Goal: Task Accomplishment & Management: Use online tool/utility

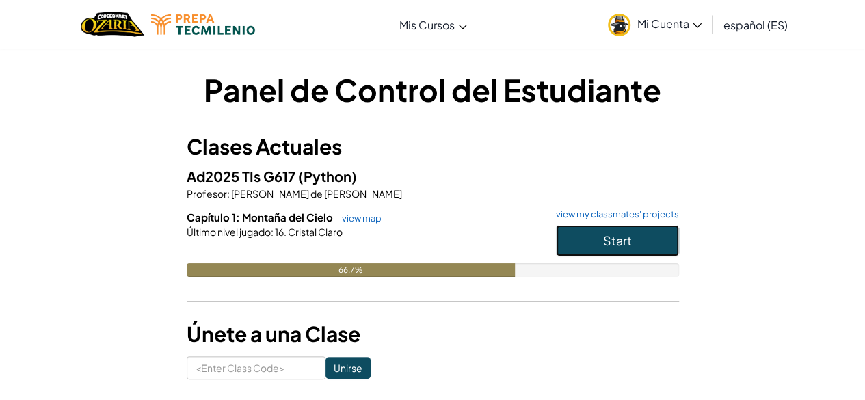
click at [621, 237] on span "Start" at bounding box center [617, 241] width 29 height 16
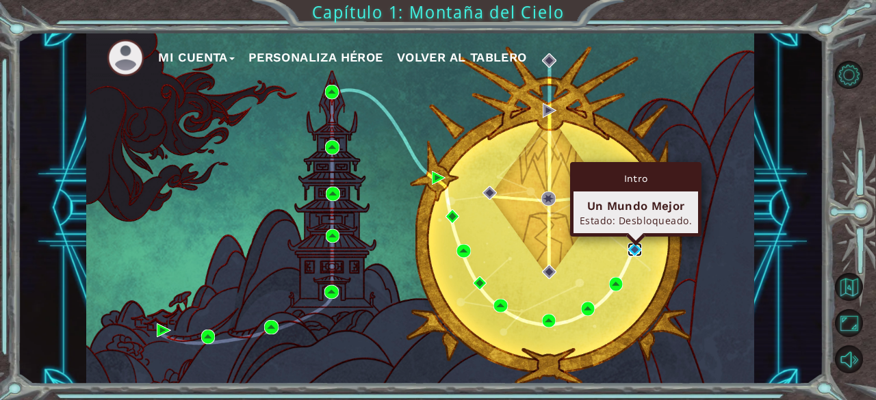
click at [629, 253] on img at bounding box center [634, 250] width 14 height 14
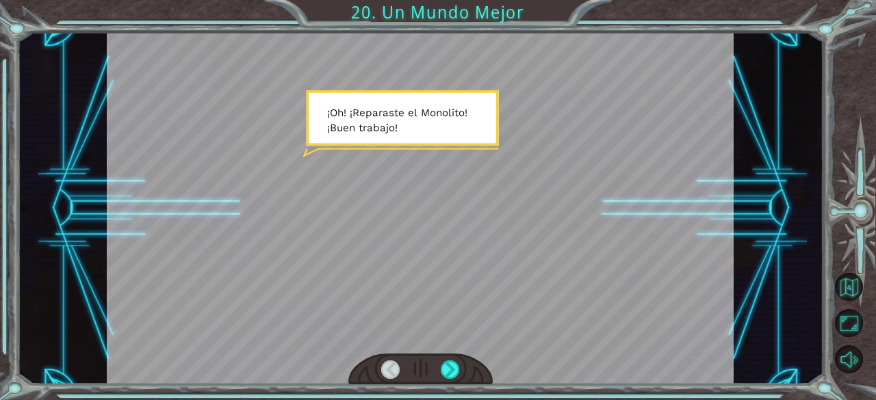
click at [434, 363] on div at bounding box center [420, 369] width 144 height 31
click at [444, 368] on div at bounding box center [449, 369] width 19 height 19
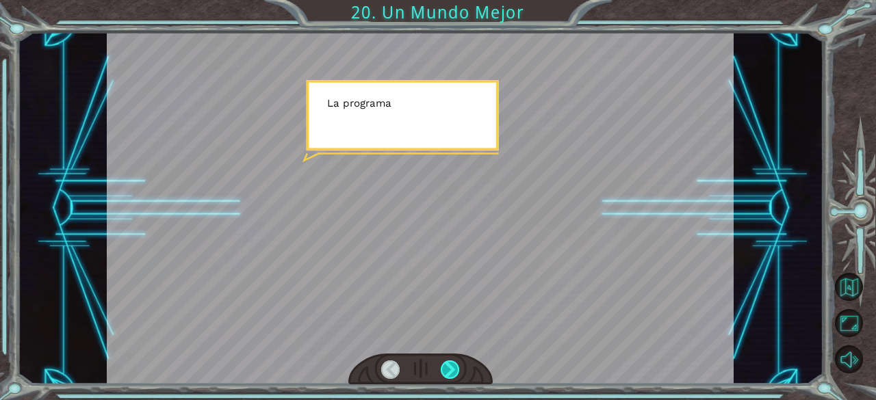
click at [444, 368] on div at bounding box center [449, 369] width 19 height 19
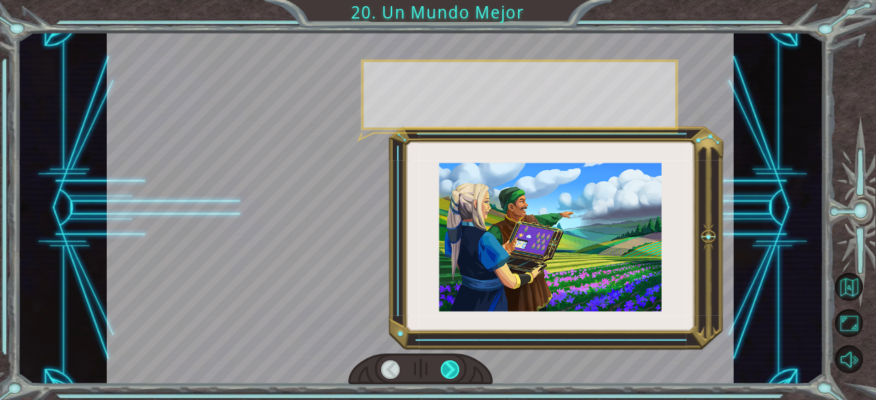
click at [444, 368] on div at bounding box center [449, 369] width 19 height 19
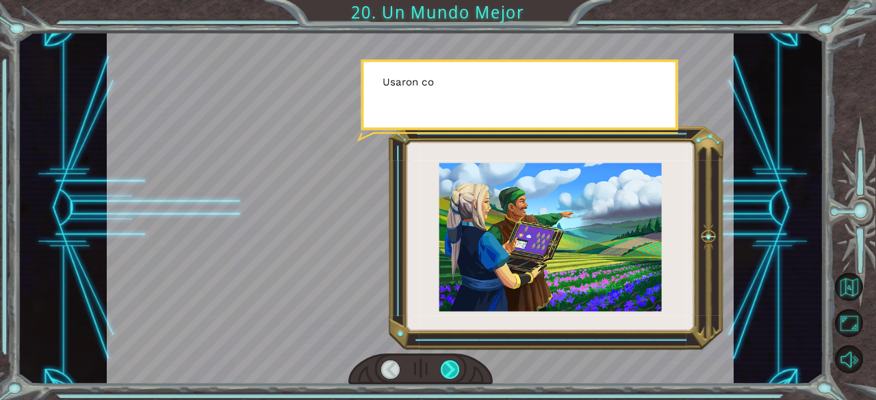
click at [444, 368] on div at bounding box center [449, 369] width 19 height 19
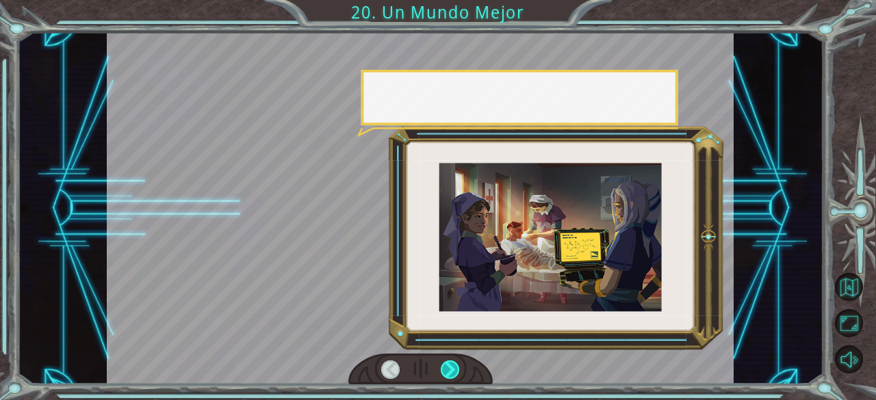
click at [444, 368] on div at bounding box center [449, 369] width 19 height 19
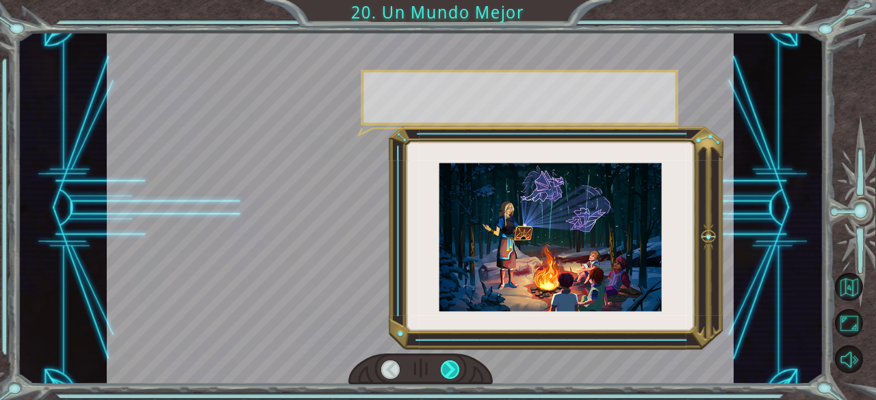
click at [444, 368] on div at bounding box center [449, 369] width 19 height 19
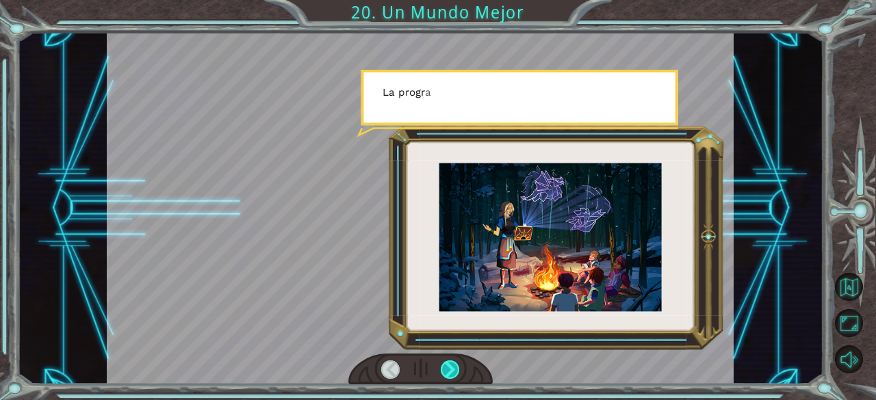
click at [444, 368] on div at bounding box center [449, 369] width 19 height 19
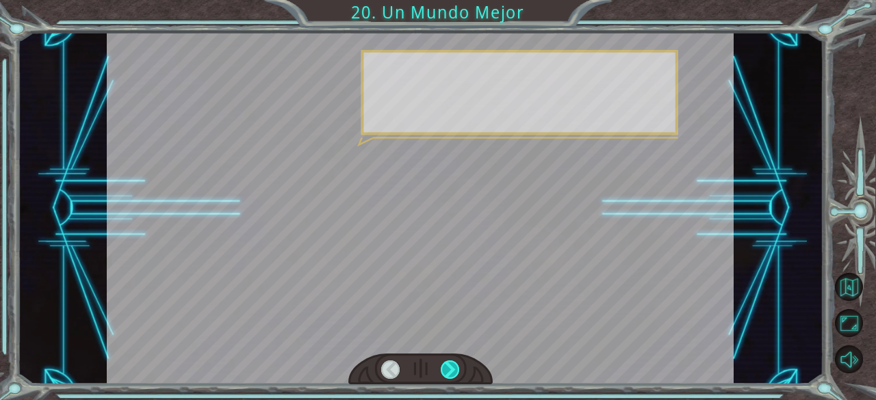
click at [444, 368] on div at bounding box center [449, 369] width 19 height 19
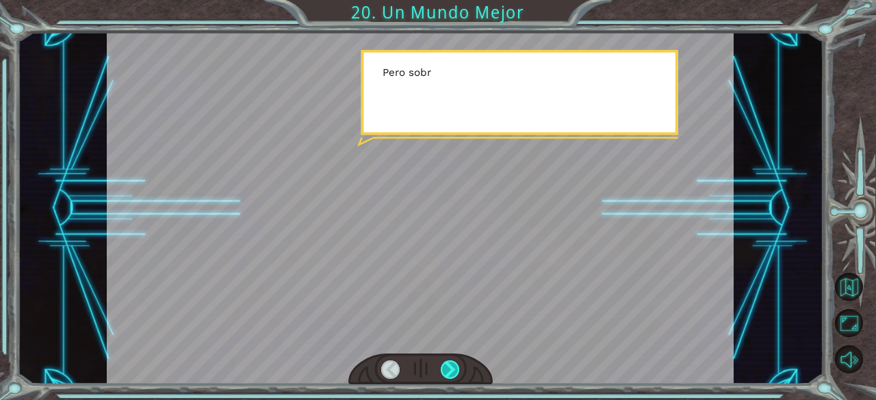
click at [444, 368] on div at bounding box center [449, 369] width 19 height 19
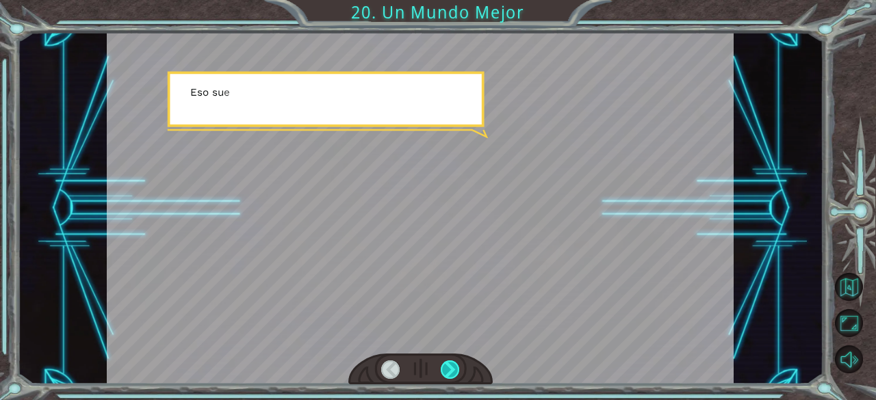
click at [444, 368] on div at bounding box center [449, 369] width 19 height 19
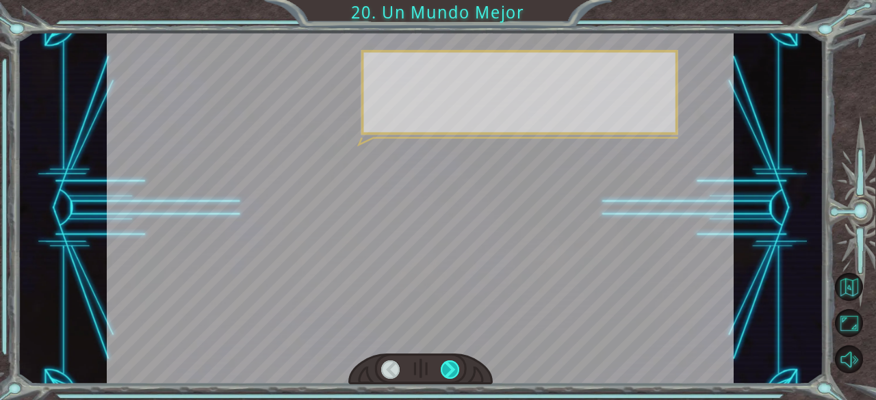
click at [444, 368] on div at bounding box center [449, 369] width 19 height 19
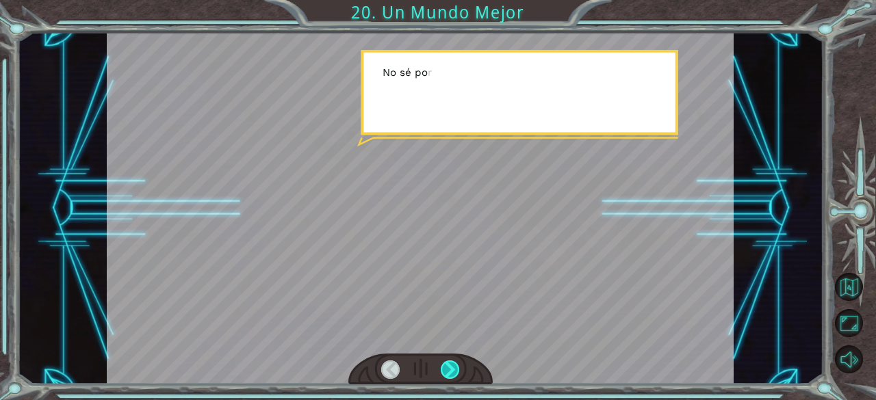
click at [444, 368] on div at bounding box center [449, 369] width 19 height 19
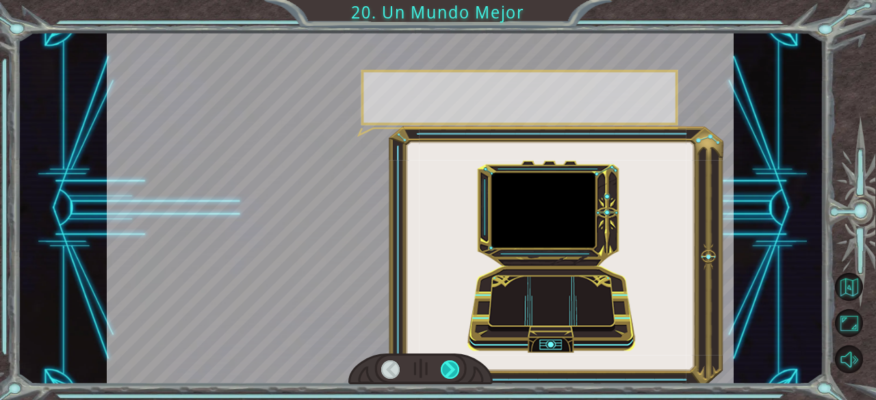
click at [444, 368] on div at bounding box center [449, 369] width 19 height 19
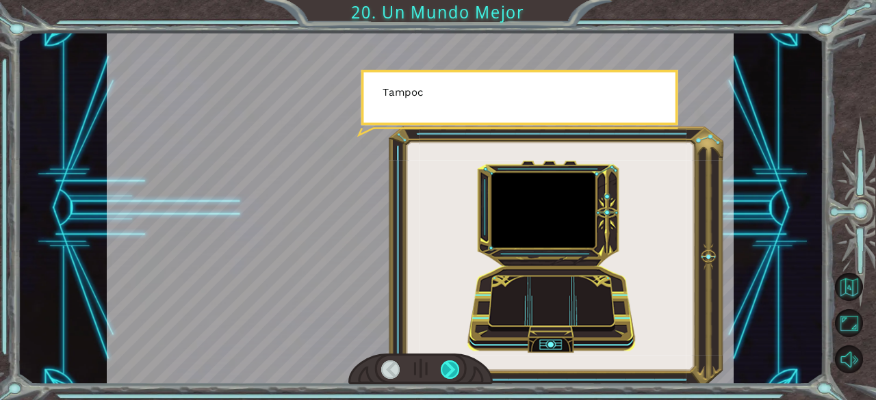
click at [444, 368] on div at bounding box center [449, 369] width 19 height 19
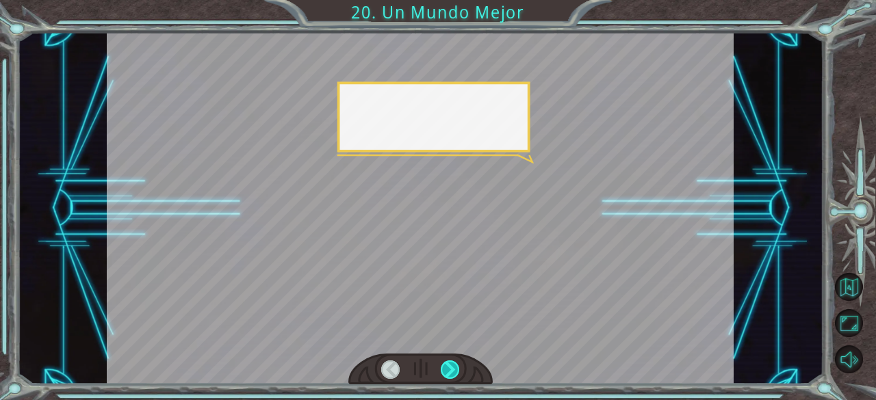
click at [444, 368] on div at bounding box center [449, 369] width 19 height 19
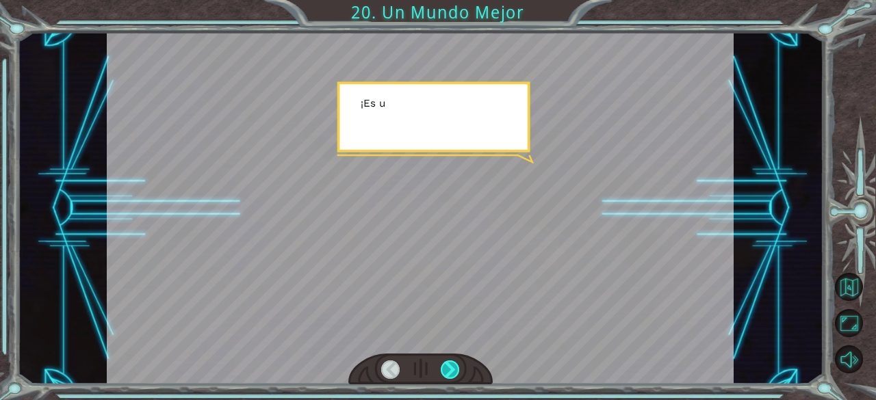
click at [444, 368] on div at bounding box center [449, 369] width 19 height 19
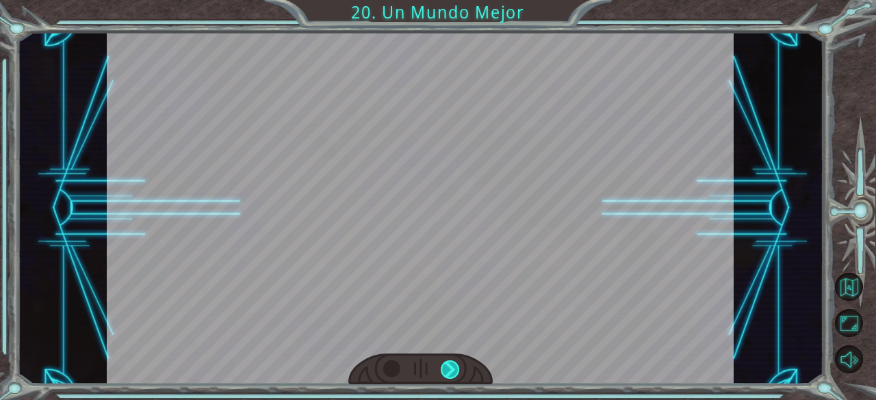
click at [444, 0] on div "¡ O h ! ¡ R e p a r a s t e e l M o n o l i t o ! ¡ B u e n t r a b a j o ! Y t…" at bounding box center [438, 0] width 876 height 0
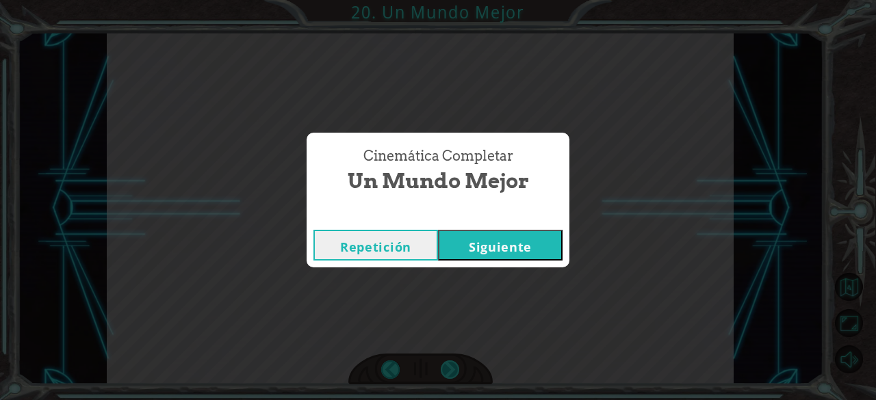
click at [444, 368] on div "Cinemática Completar Un Mundo Mejor Repetición [GEOGRAPHIC_DATA]" at bounding box center [438, 200] width 876 height 400
click at [469, 258] on button "Siguiente" at bounding box center [500, 245] width 124 height 31
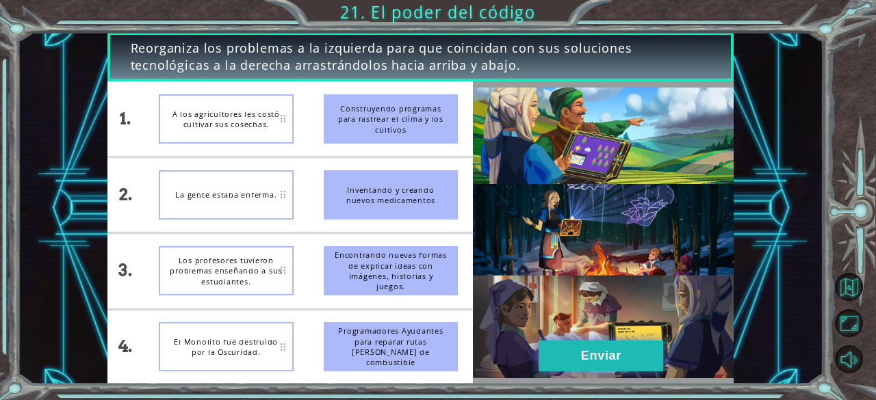
click at [557, 356] on button "Enviar" at bounding box center [600, 356] width 124 height 31
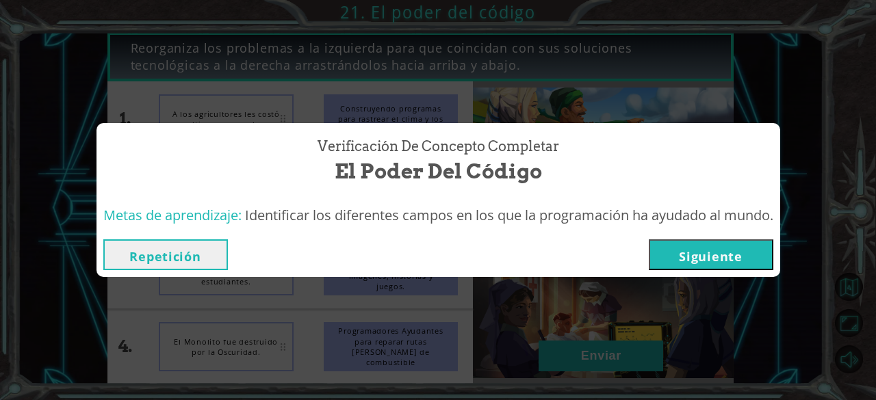
click at [683, 261] on button "Siguiente" at bounding box center [710, 254] width 124 height 31
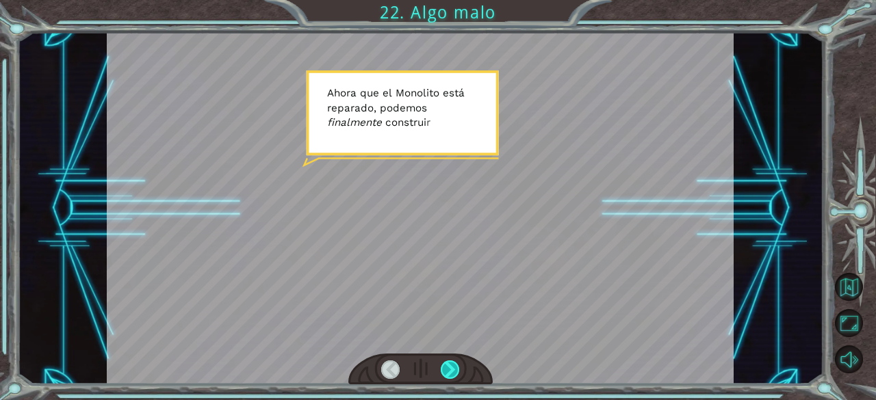
click at [446, 373] on div at bounding box center [449, 369] width 19 height 19
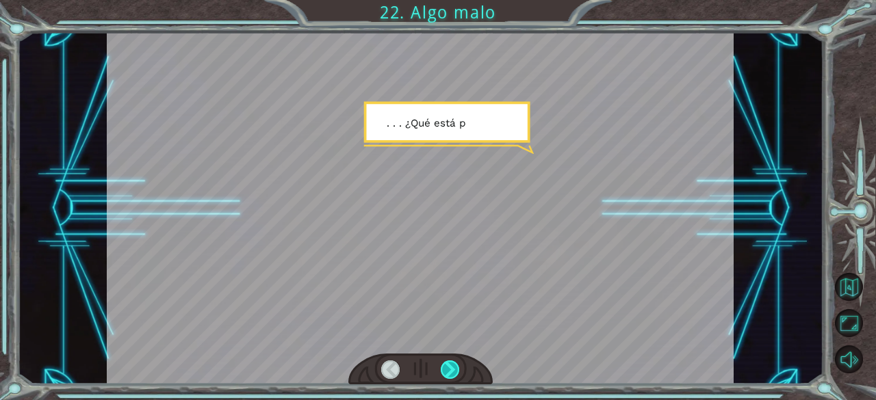
click at [446, 373] on div at bounding box center [449, 369] width 19 height 19
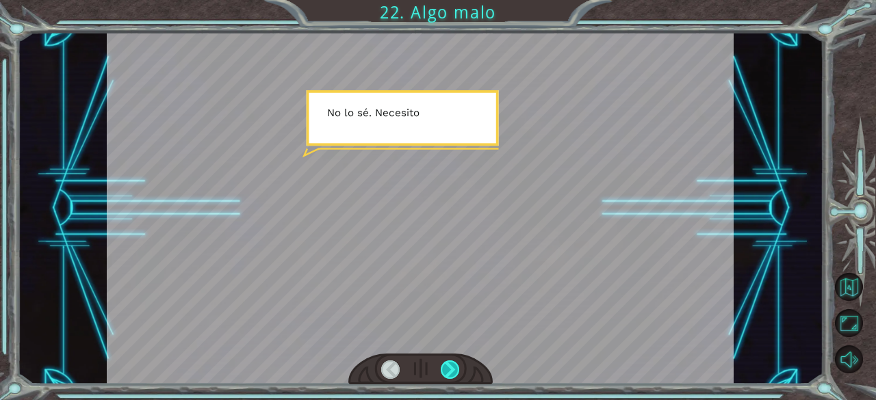
click at [446, 373] on div at bounding box center [449, 369] width 19 height 19
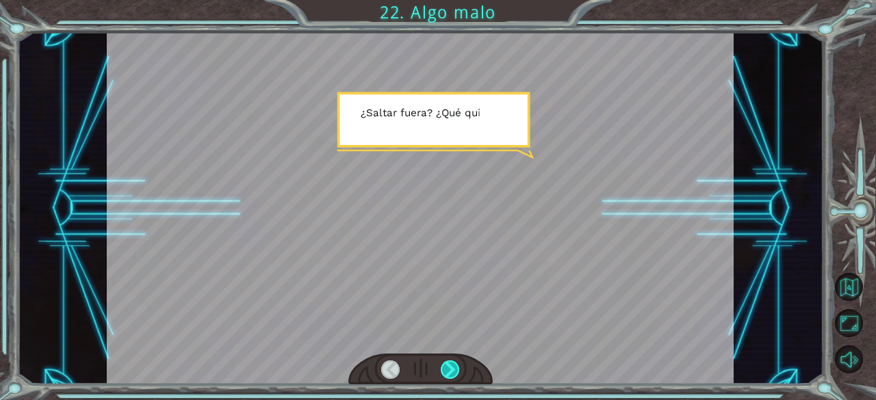
click at [446, 373] on div at bounding box center [449, 369] width 19 height 19
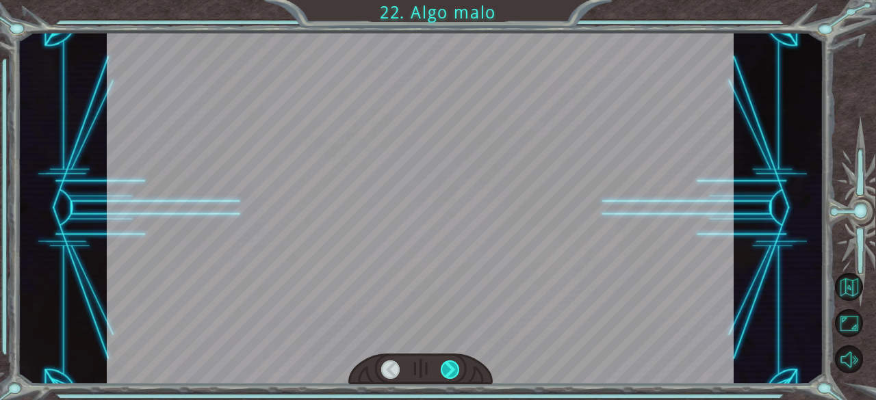
click at [446, 373] on div at bounding box center [449, 369] width 19 height 19
click at [446, 0] on div "Temporary Text A h o r a q u e e l M o n o l i t o e s t á r e p a r a d o , p …" at bounding box center [438, 0] width 876 height 0
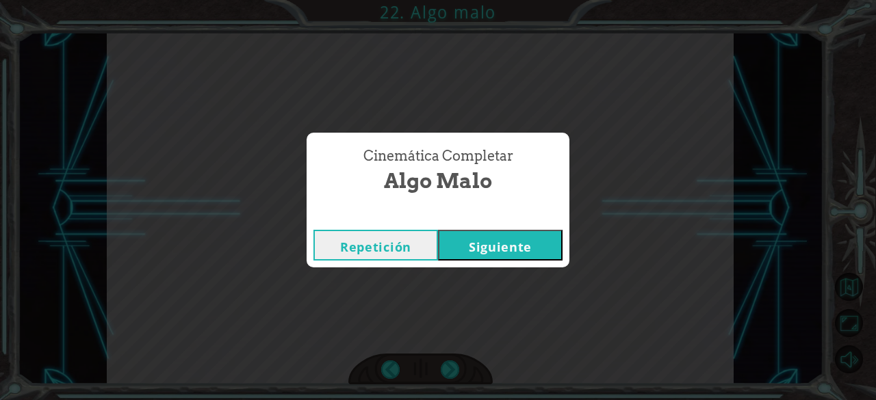
click at [483, 249] on button "Siguiente" at bounding box center [500, 245] width 124 height 31
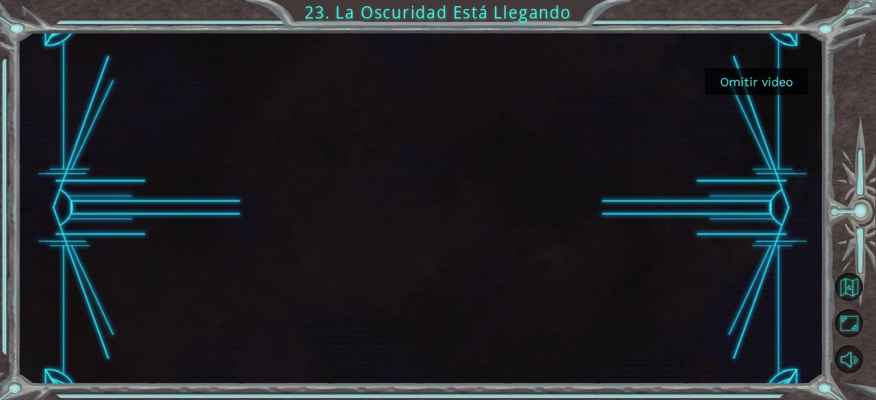
click at [726, 81] on button "Omitir video" at bounding box center [756, 81] width 103 height 27
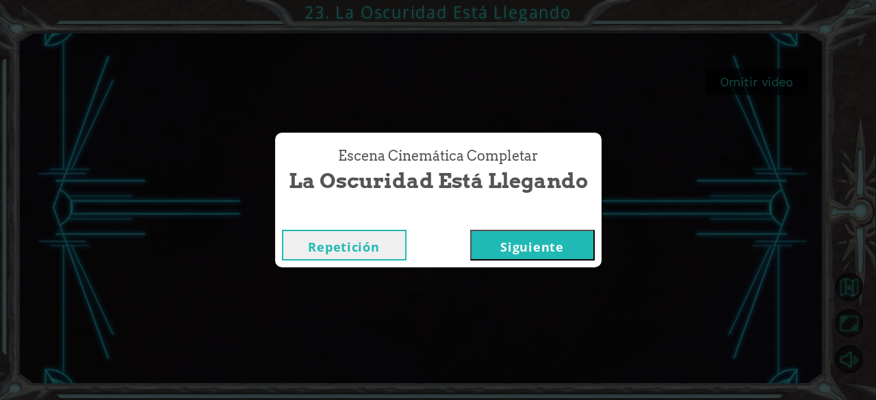
click at [505, 256] on button "Siguiente" at bounding box center [532, 245] width 124 height 31
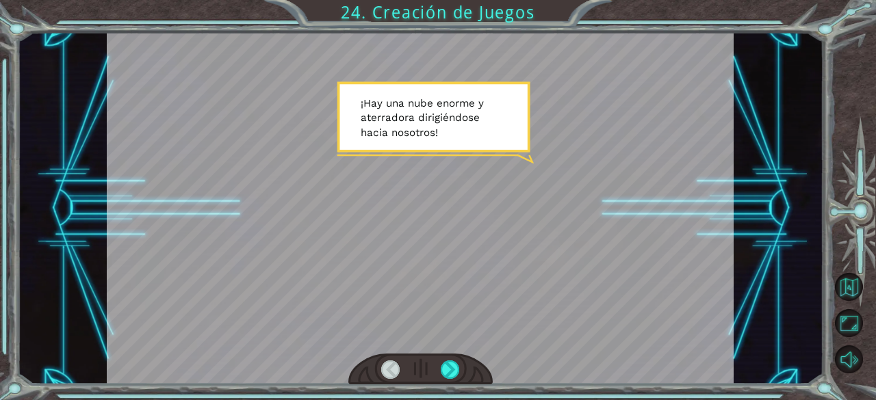
click at [436, 378] on div at bounding box center [420, 369] width 144 height 31
click at [456, 370] on div at bounding box center [449, 369] width 19 height 19
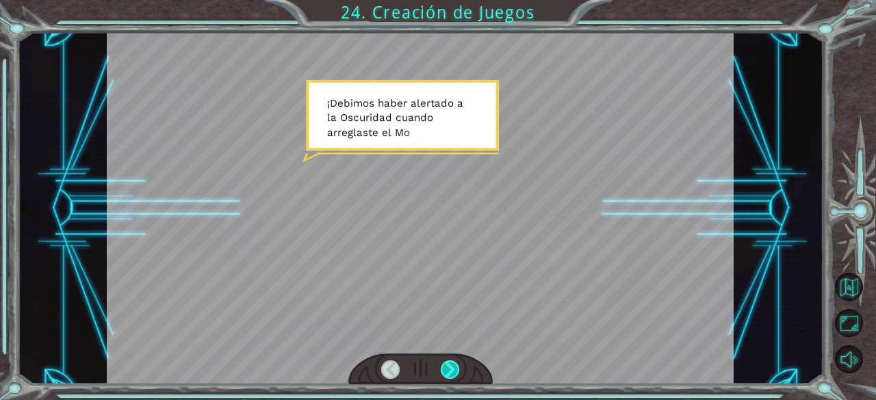
click at [456, 370] on div at bounding box center [449, 369] width 19 height 19
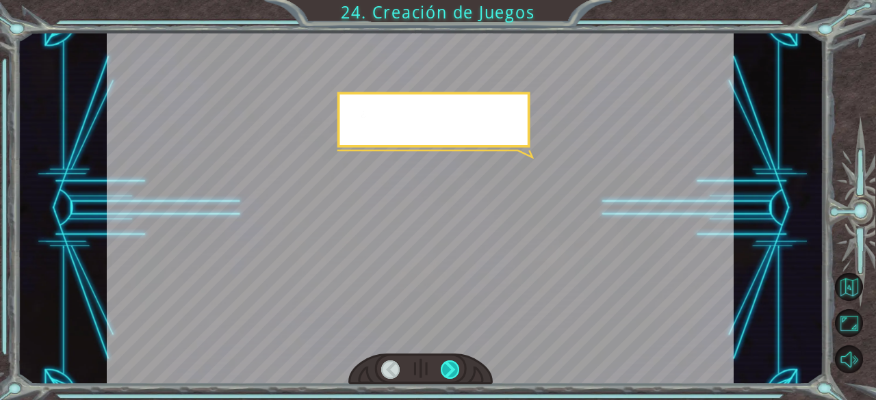
click at [456, 370] on div at bounding box center [449, 369] width 19 height 19
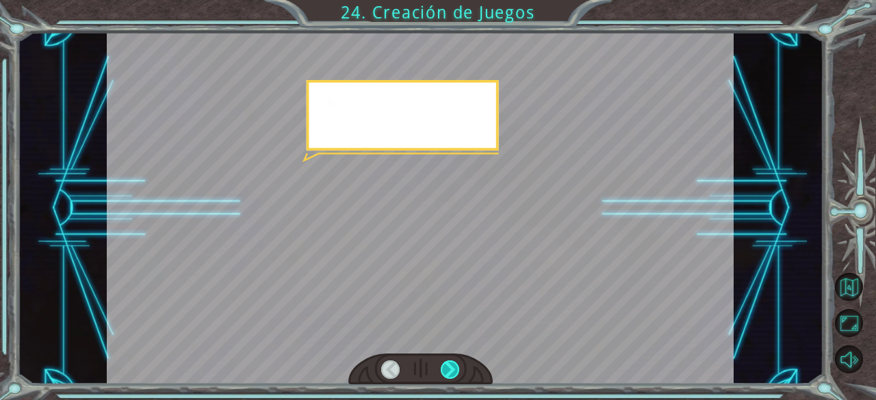
click at [456, 370] on div at bounding box center [449, 369] width 19 height 19
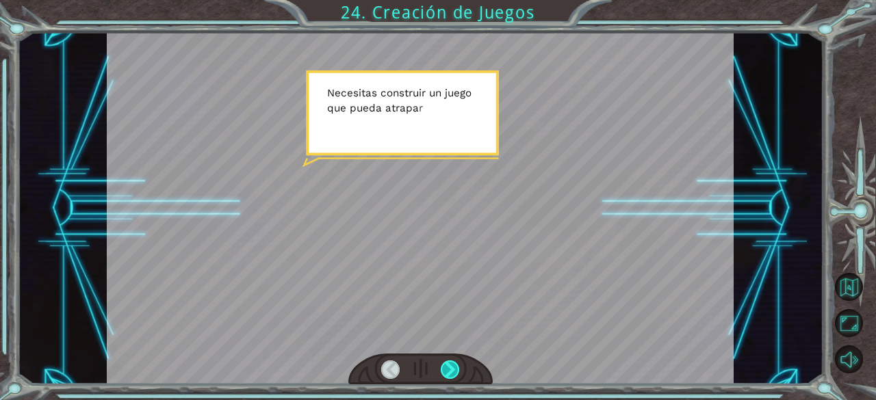
click at [456, 370] on div at bounding box center [449, 369] width 19 height 19
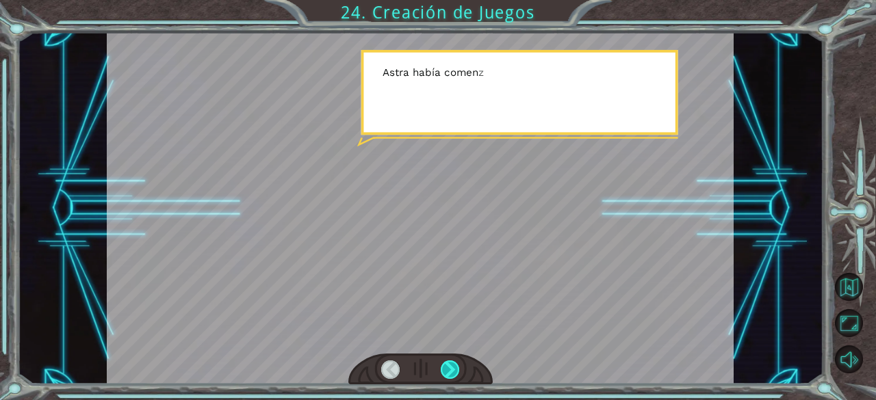
click at [456, 370] on div at bounding box center [449, 369] width 19 height 19
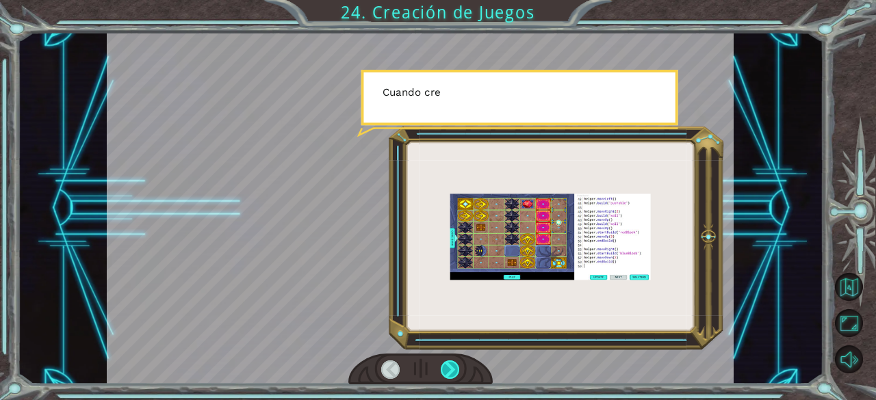
click at [456, 370] on div at bounding box center [449, 369] width 19 height 19
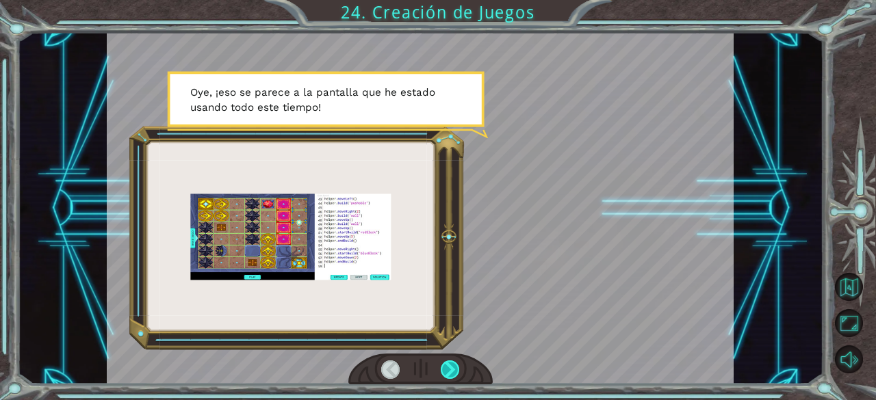
click at [456, 366] on div at bounding box center [449, 369] width 19 height 19
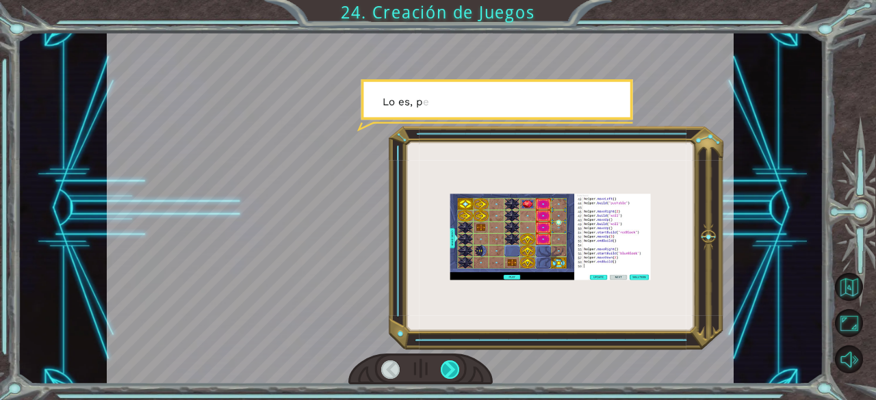
click at [456, 366] on div at bounding box center [449, 369] width 19 height 19
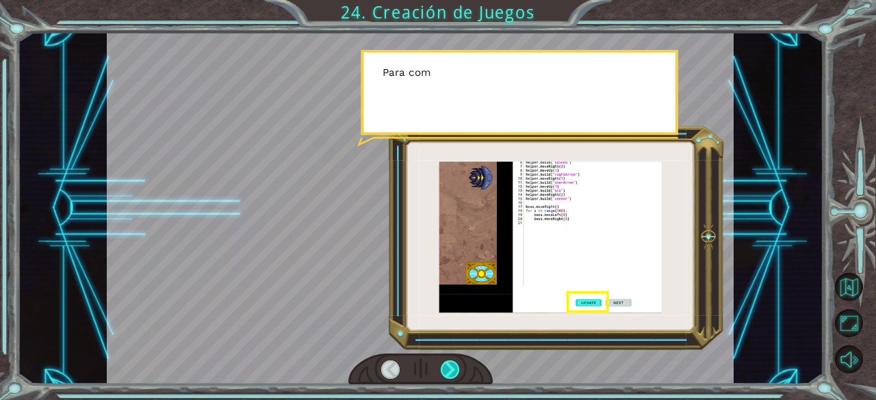
click at [456, 366] on div at bounding box center [449, 369] width 19 height 19
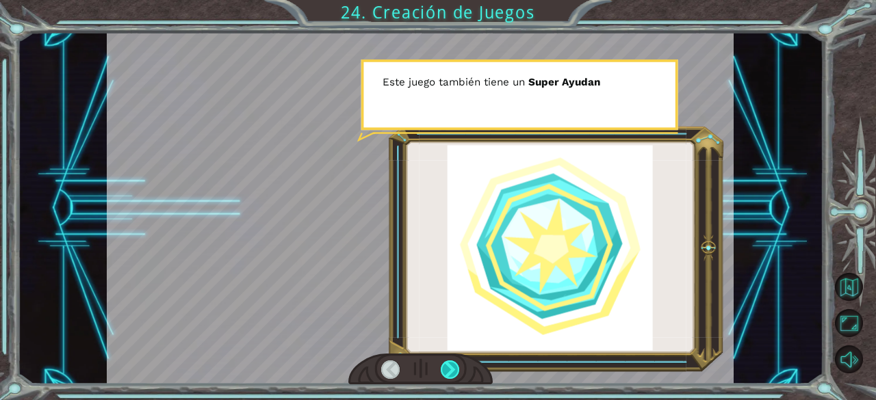
click at [456, 366] on div at bounding box center [449, 369] width 19 height 19
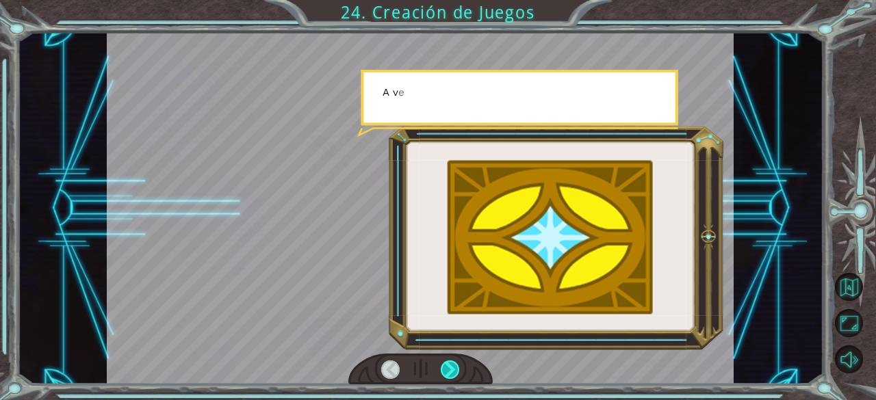
click at [456, 366] on div at bounding box center [449, 369] width 19 height 19
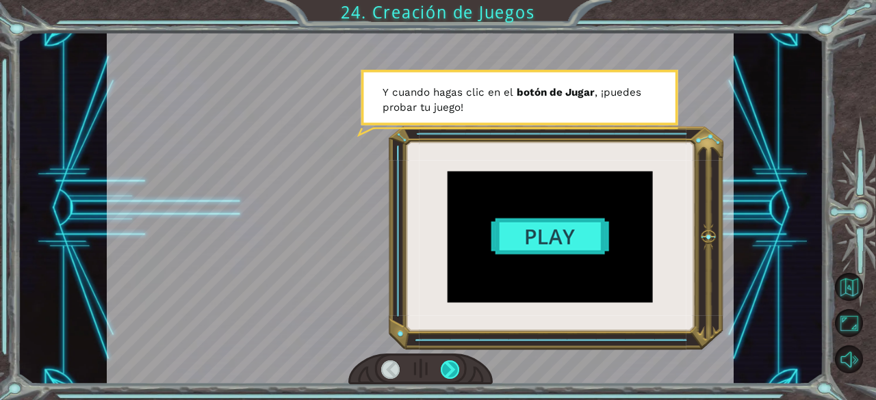
click at [456, 366] on div at bounding box center [449, 369] width 19 height 19
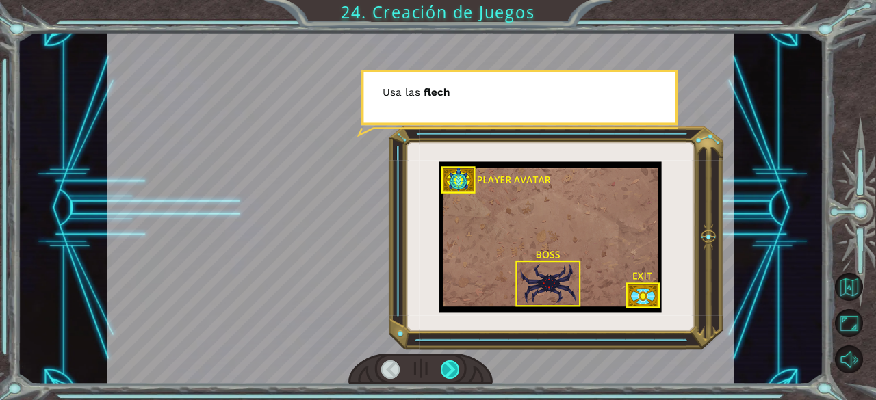
click at [456, 366] on div at bounding box center [449, 369] width 19 height 19
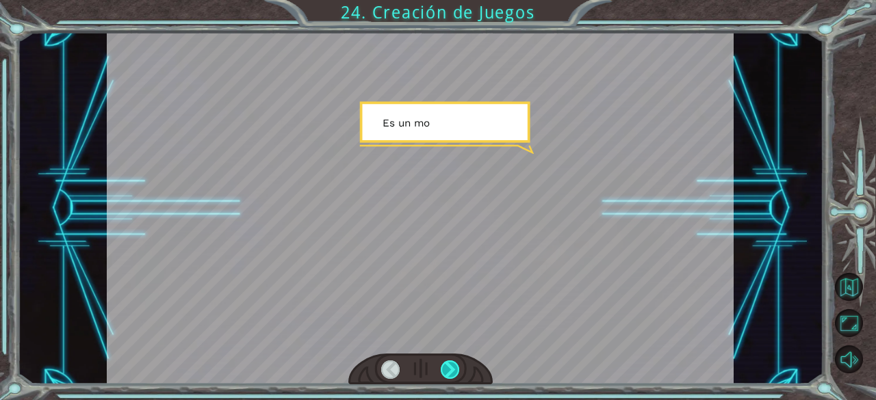
click at [456, 366] on div at bounding box center [449, 369] width 19 height 19
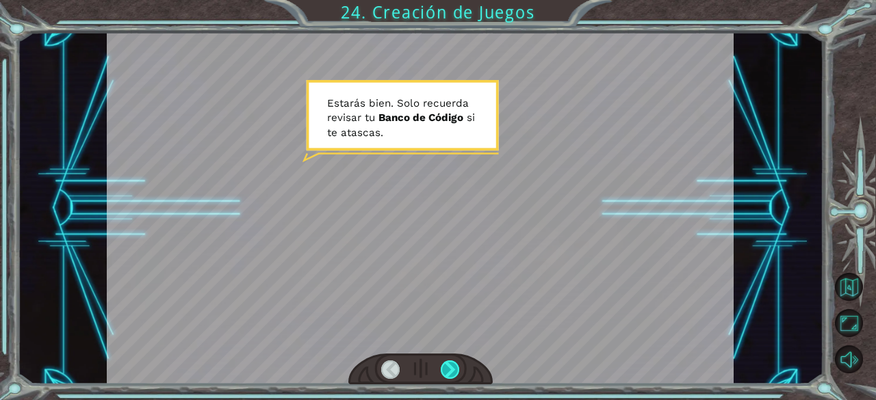
click at [456, 366] on div at bounding box center [449, 369] width 19 height 19
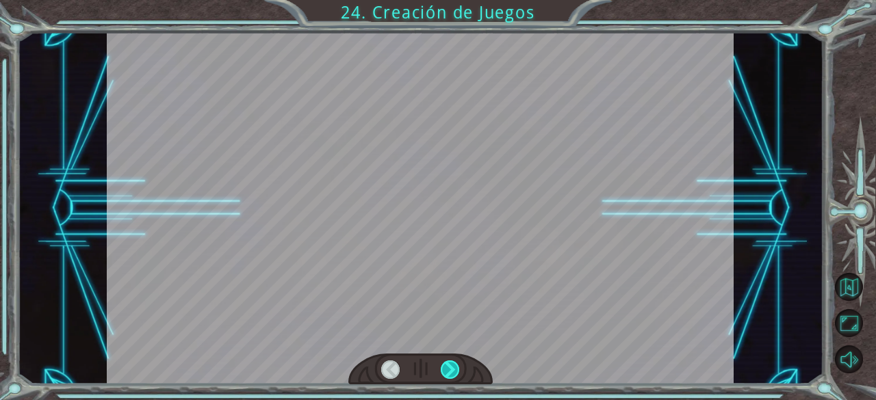
click at [456, 366] on div at bounding box center [449, 369] width 19 height 19
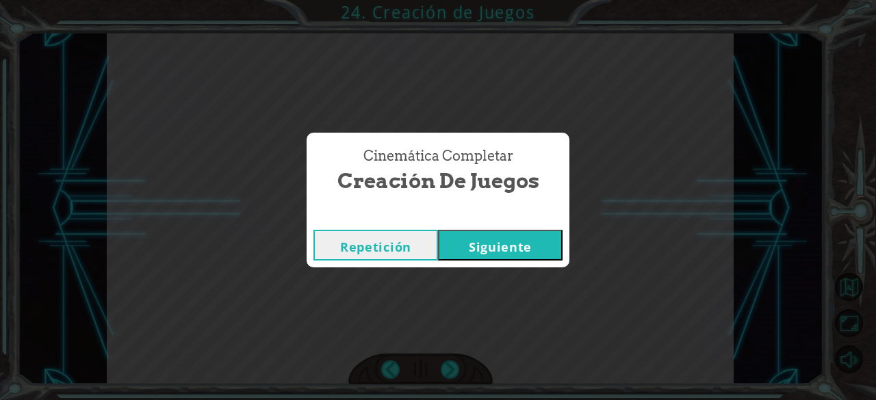
click at [542, 240] on button "Siguiente" at bounding box center [500, 245] width 124 height 31
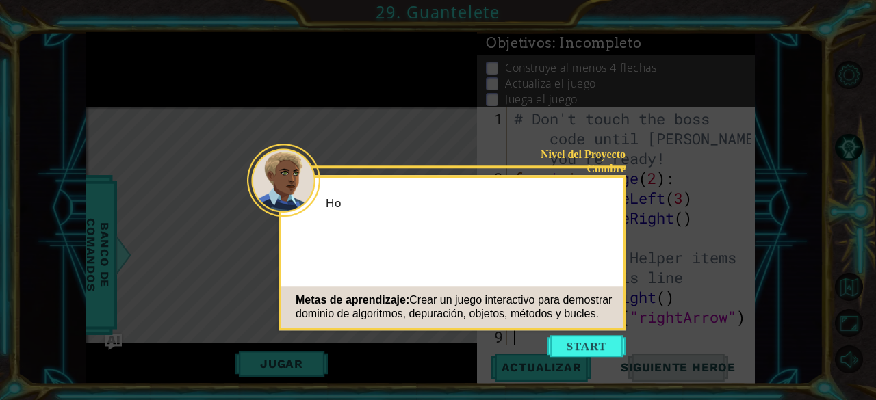
click at [585, 346] on button "Start" at bounding box center [586, 346] width 78 height 22
click at [577, 345] on icon at bounding box center [438, 200] width 876 height 400
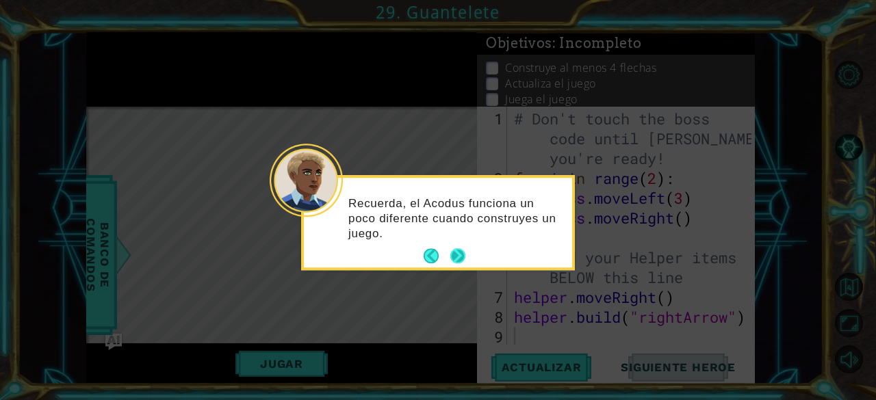
click at [453, 256] on button "Next" at bounding box center [457, 256] width 15 height 15
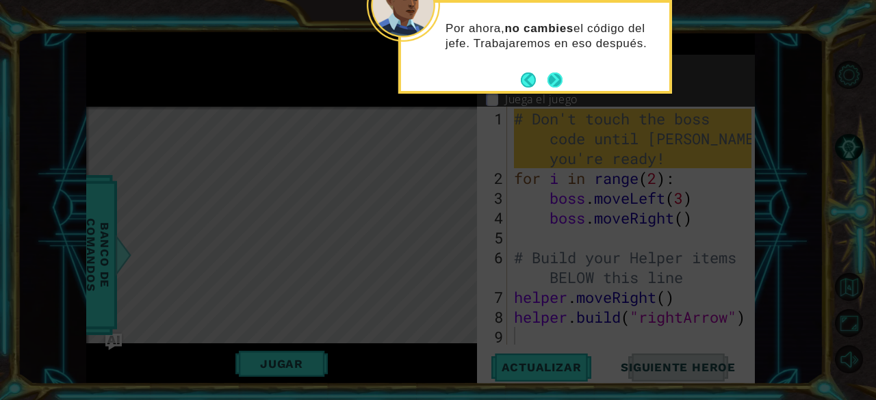
click at [554, 76] on button "Next" at bounding box center [554, 80] width 15 height 15
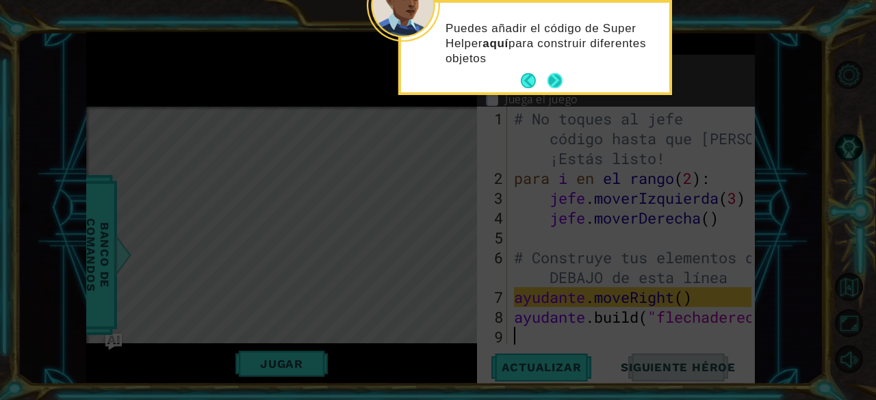
click at [557, 87] on button "Próximo" at bounding box center [554, 80] width 15 height 15
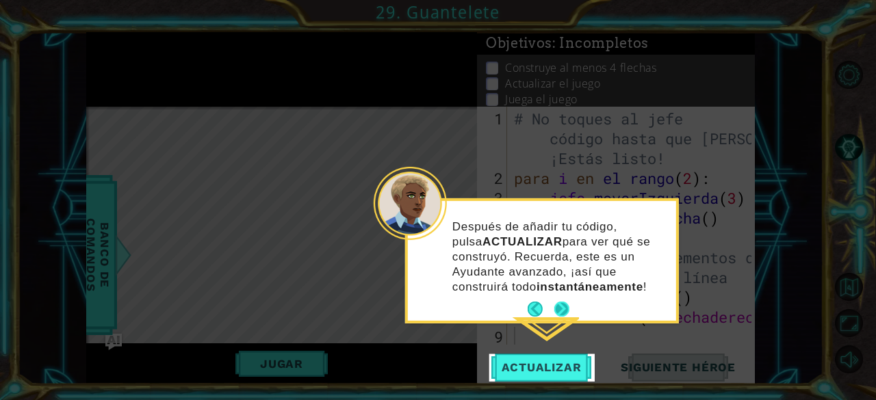
click at [561, 310] on button "Próximo" at bounding box center [561, 309] width 15 height 15
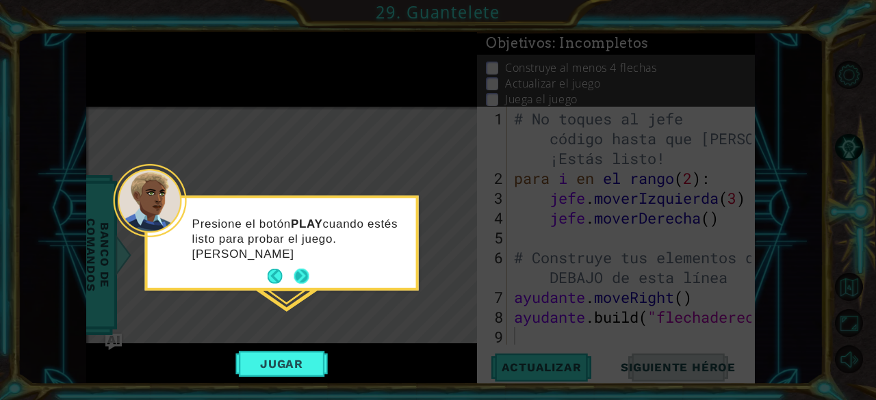
click at [298, 276] on button "Próximo" at bounding box center [301, 276] width 15 height 15
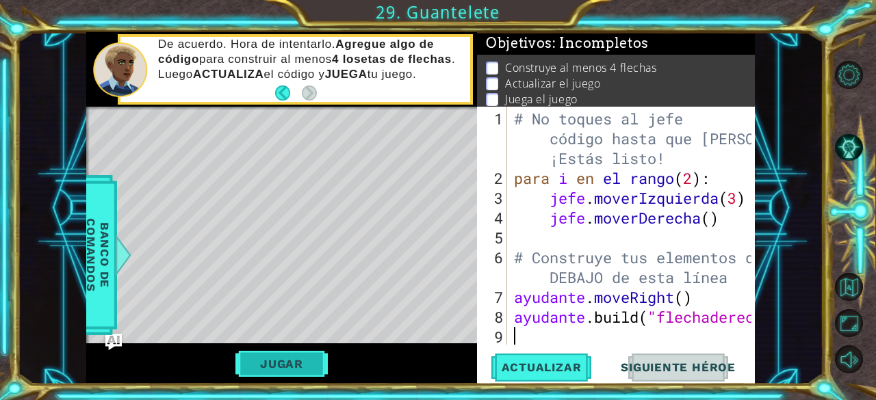
click at [304, 375] on button "Jugar" at bounding box center [281, 364] width 92 height 26
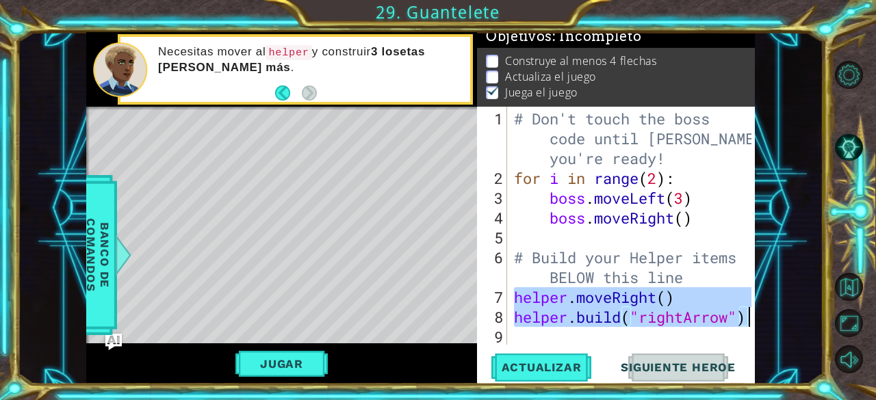
drag, startPoint x: 512, startPoint y: 296, endPoint x: 763, endPoint y: 323, distance: 252.4
click at [763, 323] on div "1 ההההההההההההההההההההההההההההההההההההההההההההההההההההההההההההההההההההההההההההה…" at bounding box center [421, 208] width 806 height 352
click at [750, 319] on div "# Don't touch the boss code until [PERSON_NAME] says you're ready! for i in ran…" at bounding box center [631, 226] width 241 height 238
type textarea "[DOMAIN_NAME]("rightArrow")"
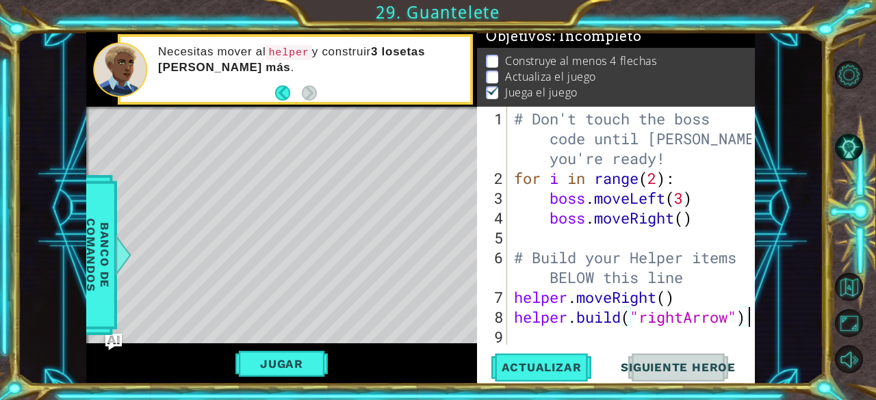
scroll to position [60, 0]
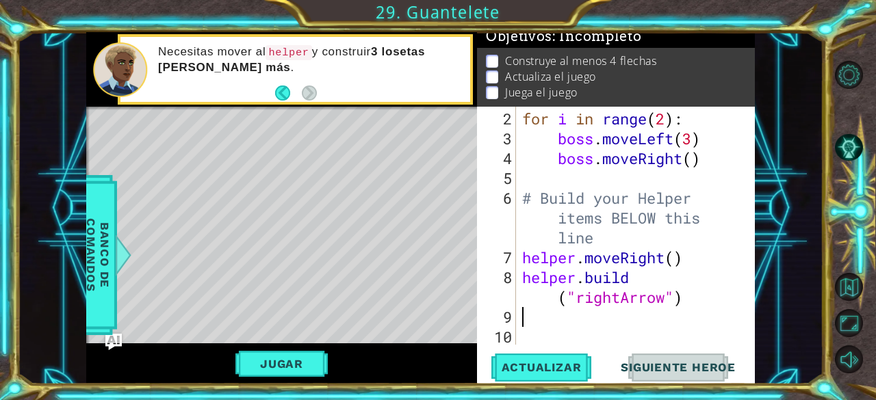
paste textarea "[DOMAIN_NAME]("rightArrow")"
type textarea "[DOMAIN_NAME]("rightArrow")"
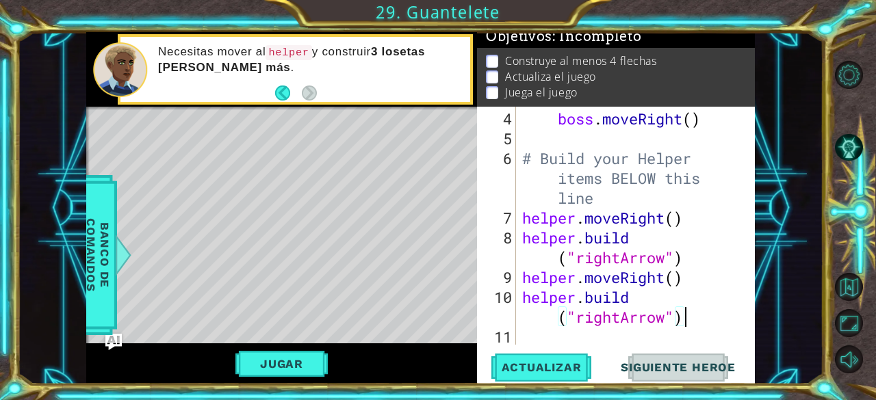
scroll to position [119, 0]
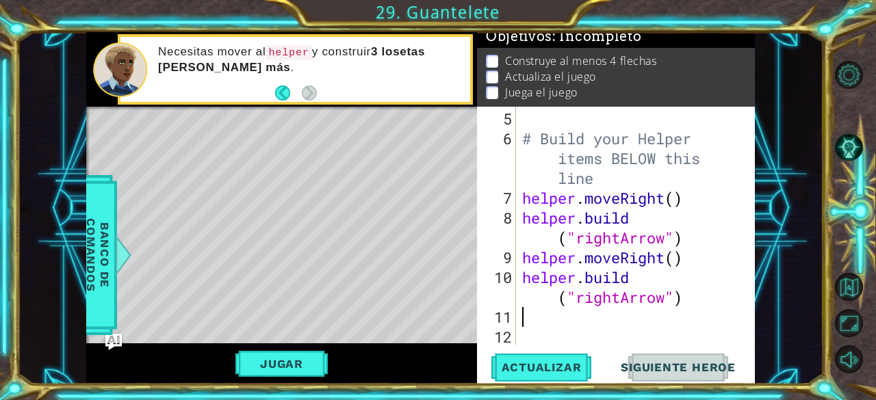
paste textarea "[DOMAIN_NAME]("rightArrow")"
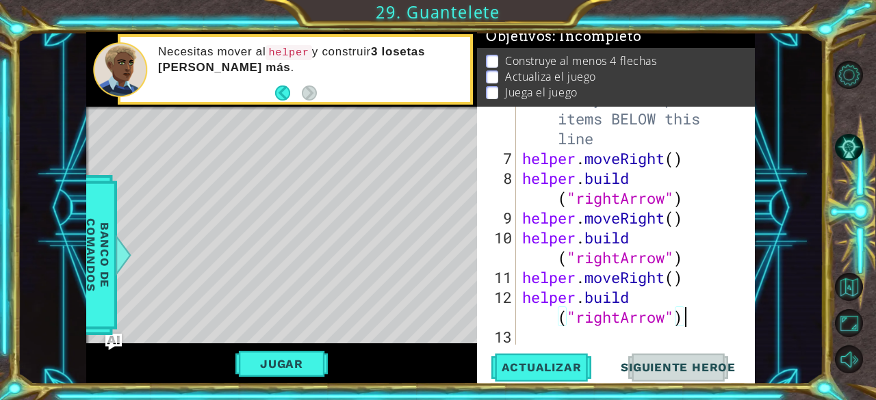
click at [620, 320] on div "# Build your Helper items BELOW this line helper . moveRight ( ) helper . build…" at bounding box center [633, 247] width 229 height 317
click at [612, 315] on div "# Build your Helper items BELOW this line helper . moveRight ( ) helper . build…" at bounding box center [633, 247] width 229 height 317
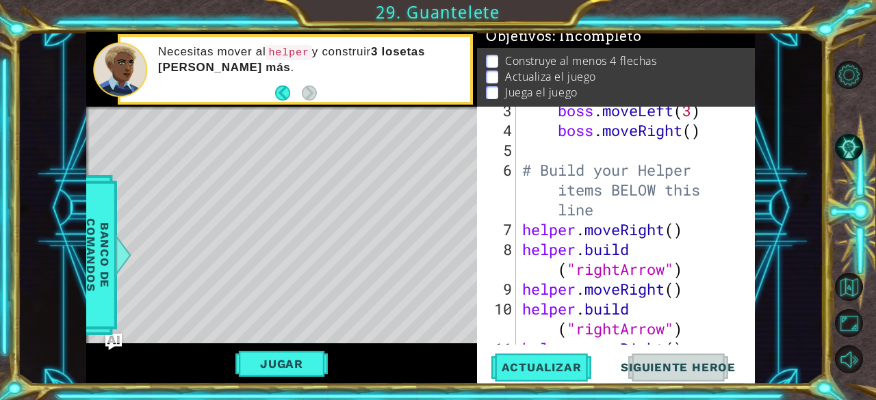
scroll to position [88, 0]
click at [614, 214] on div "boss . moveLeft ( 3 ) boss . moveRight ( ) # Build your Helper items BELOW this…" at bounding box center [633, 240] width 229 height 278
type textarea "# Build your Helper items BELOW this line"
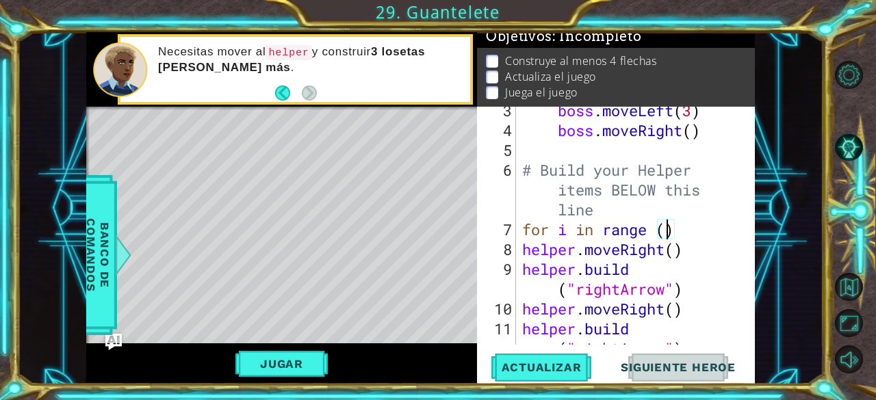
scroll to position [0, 6]
type textarea "for i in range (5):"
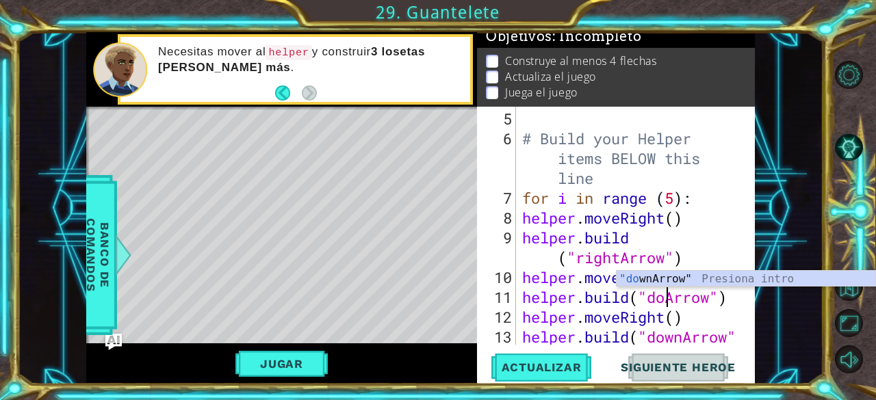
scroll to position [0, 7]
click at [692, 273] on div ""dow nArrow" Presiona intro" at bounding box center [745, 295] width 259 height 49
type textarea "[DOMAIN_NAME]("downArrow")"
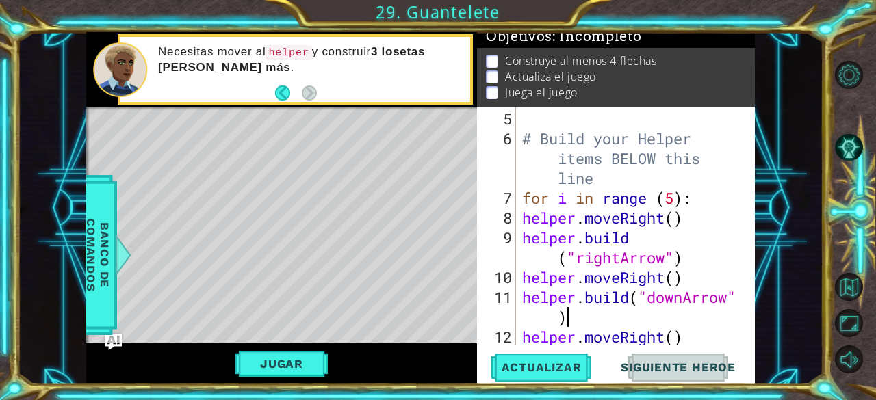
click at [653, 316] on div "# Build your Helper items BELOW this line for i in range ( 5 ) : helper . moveR…" at bounding box center [633, 258] width 229 height 298
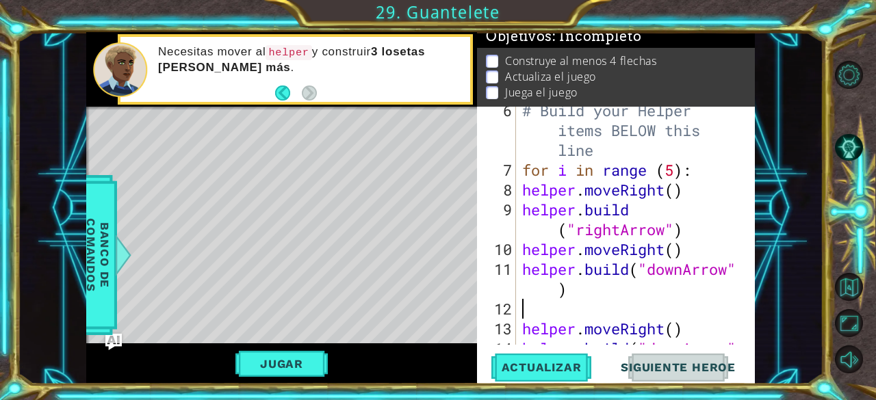
scroll to position [198, 0]
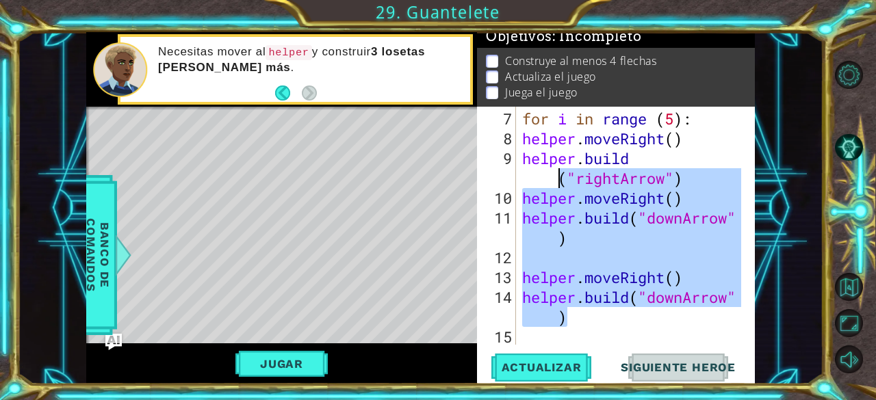
drag, startPoint x: 605, startPoint y: 320, endPoint x: 551, endPoint y: 96, distance: 229.9
click at [551, 96] on div "Objetivos : Incompleto Construye al menos 4 flechas Actualiza el juego Juega el…" at bounding box center [616, 208] width 278 height 352
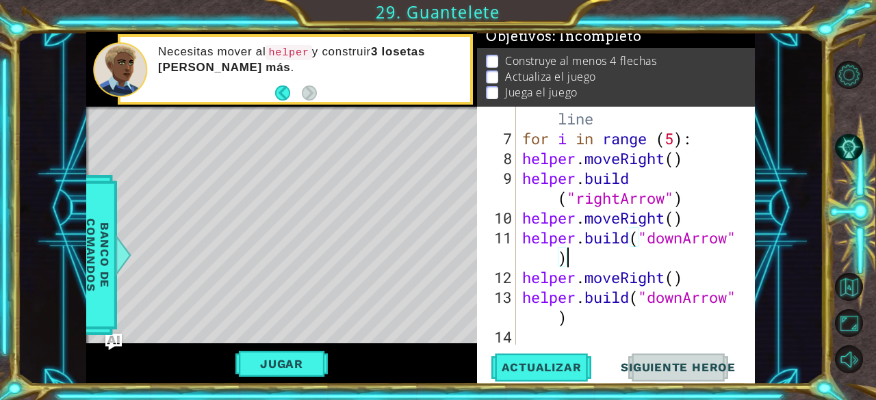
scroll to position [159, 0]
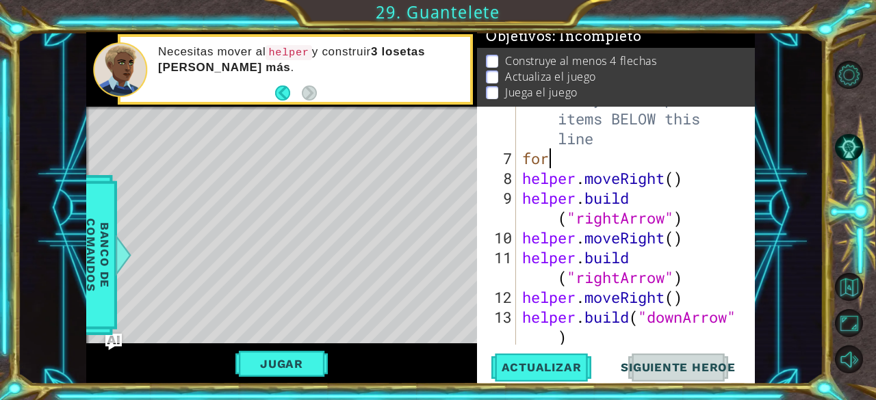
type textarea "for"
type textarea "[DOMAIN_NAME]("rightArrow")"
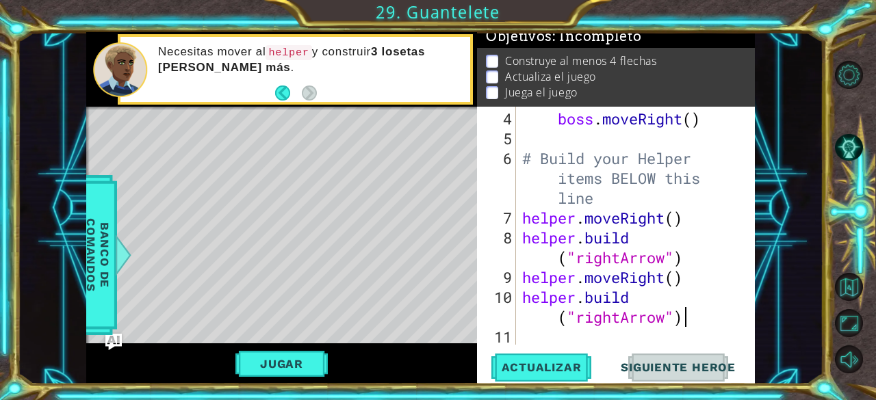
type textarea "[DOMAIN_NAME]("rightArrow")"
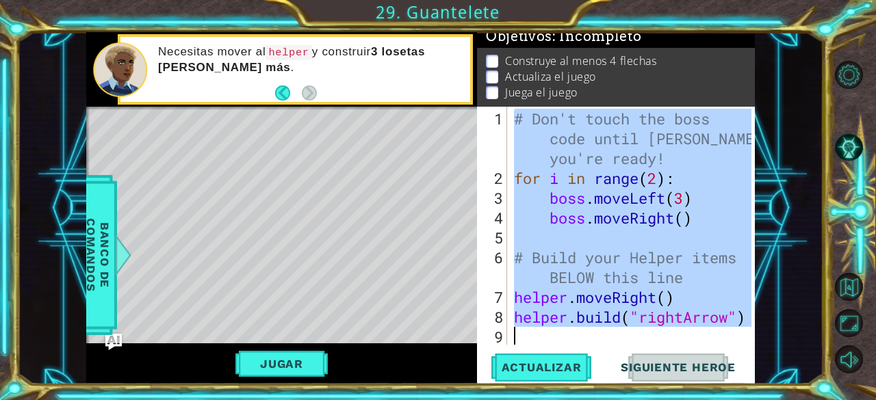
click at [644, 287] on div "# Don't touch the boss code until [PERSON_NAME] says you're ready! for i in ran…" at bounding box center [631, 226] width 241 height 238
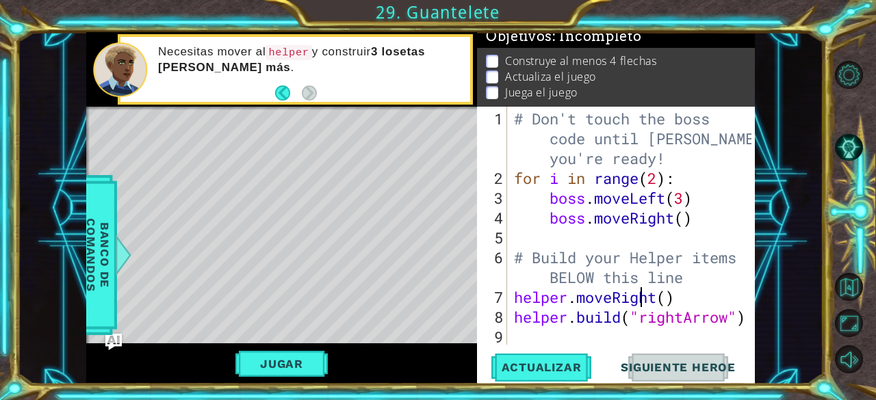
click at [746, 319] on div "# Don't touch the boss code until [PERSON_NAME] says you're ready! for i in ran…" at bounding box center [635, 267] width 248 height 317
type textarea "[DOMAIN_NAME]("rightArrow")"
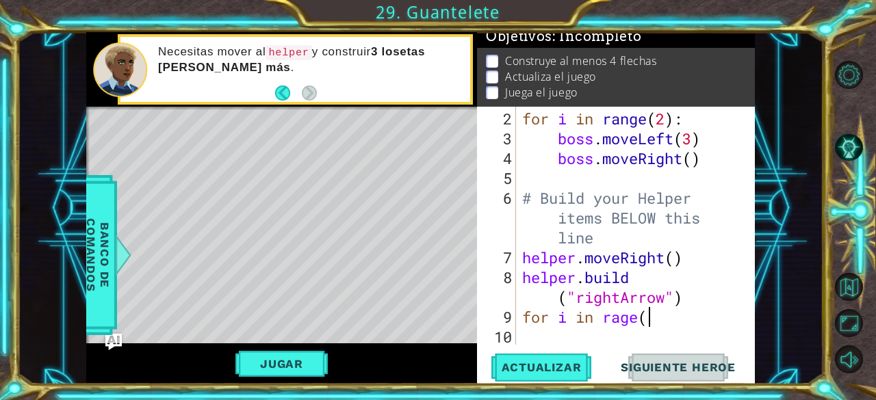
scroll to position [0, 5]
type textarea "for i in rage(4)"
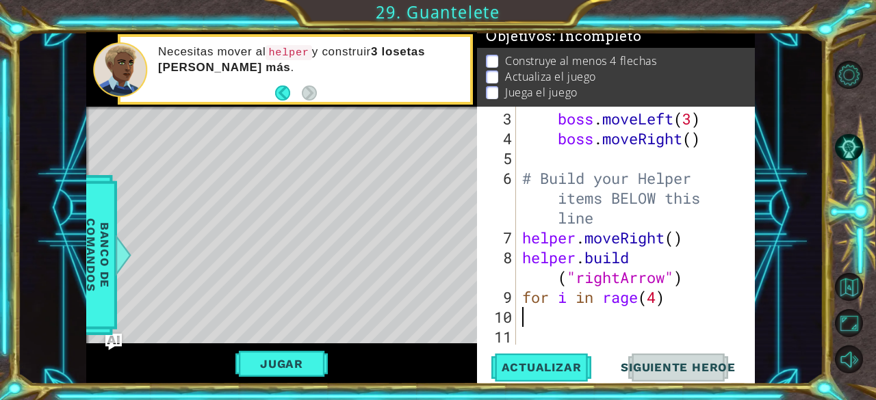
scroll to position [79, 0]
type textarea "he"
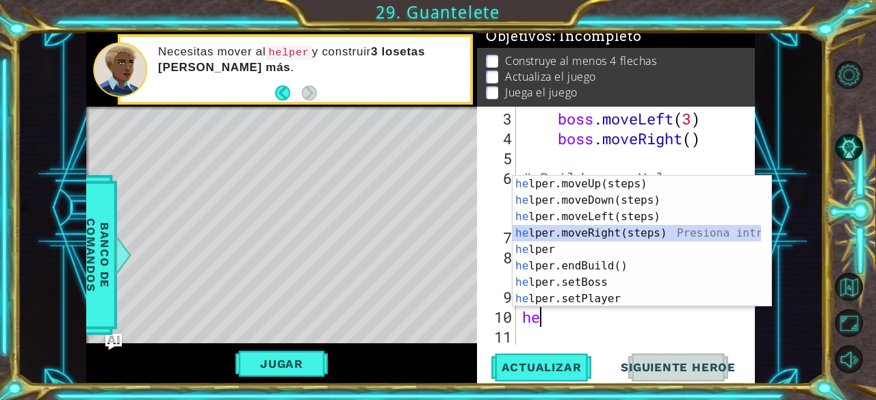
click at [611, 233] on div "he lper.moveUp(steps) Presiona intro he lper.moveDown(steps) Presiona intro he …" at bounding box center [636, 258] width 249 height 164
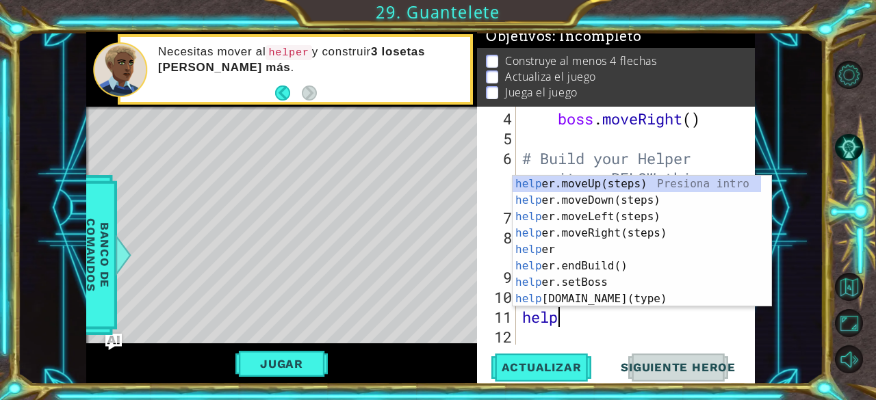
scroll to position [0, 1]
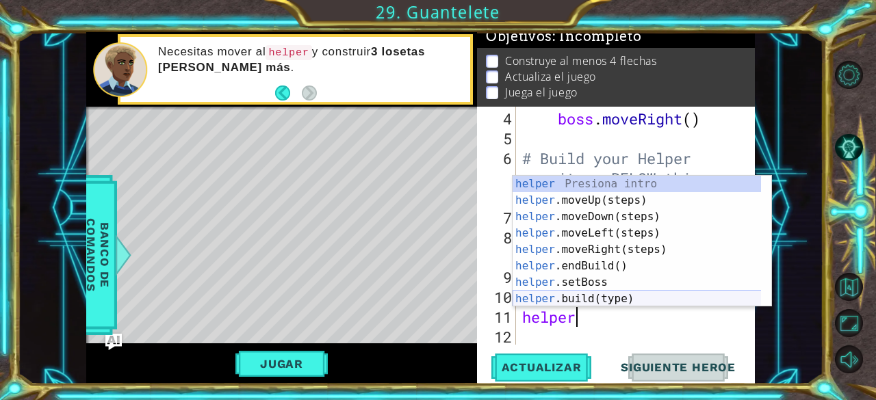
click at [622, 303] on div "helper Presiona intro helper .moveUp(steps) Presiona intro helper .moveDown(ste…" at bounding box center [636, 258] width 249 height 164
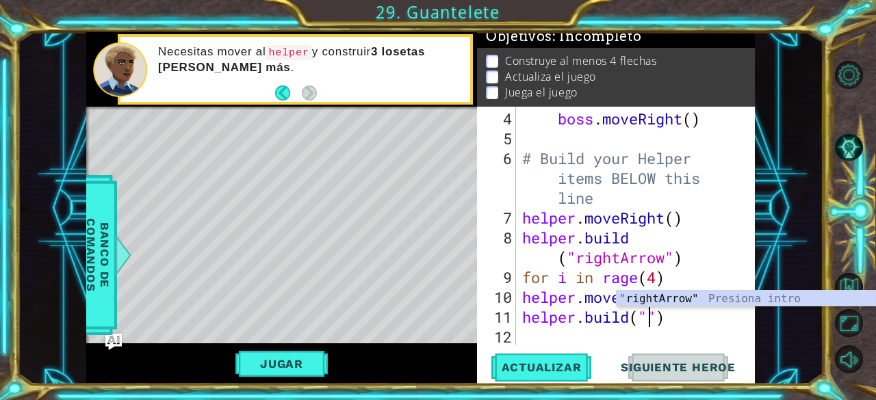
scroll to position [0, 6]
click at [700, 296] on div ""ri ghtArrow" Presiona intro" at bounding box center [745, 315] width 259 height 49
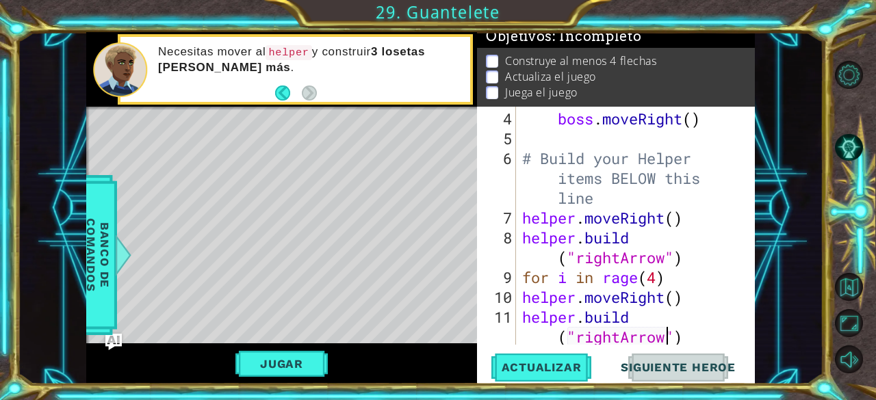
scroll to position [119, 0]
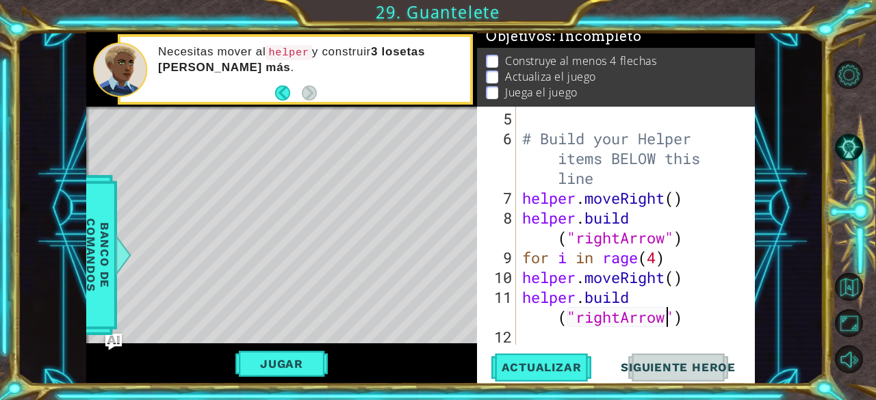
click at [695, 319] on div "# Build your Helper items BELOW this line helper . moveRight ( ) helper . build…" at bounding box center [633, 248] width 229 height 278
click at [543, 322] on div "# Build your Helper items BELOW this line helper . moveRight ( ) helper . build…" at bounding box center [633, 248] width 229 height 278
type textarea "[DOMAIN_NAME]("rightArrow")"
click at [700, 326] on div "# Build your Helper items BELOW this line helper . moveRight ( ) helper . build…" at bounding box center [633, 248] width 229 height 278
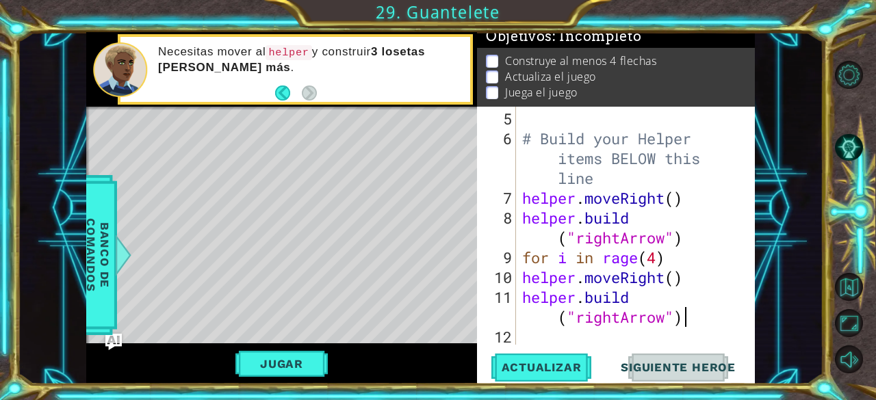
click at [696, 323] on div "# Build your Helper items BELOW this line helper . moveRight ( ) helper . build…" at bounding box center [633, 248] width 229 height 278
type textarea "[DOMAIN_NAME]("rightArrow")"
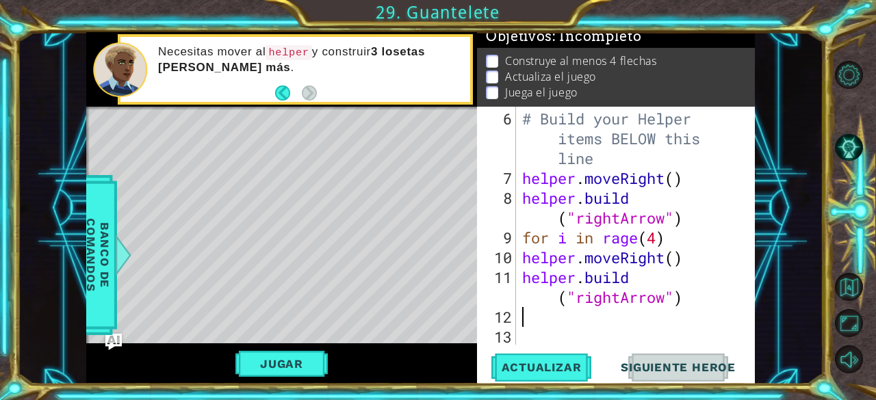
type textarea "g"
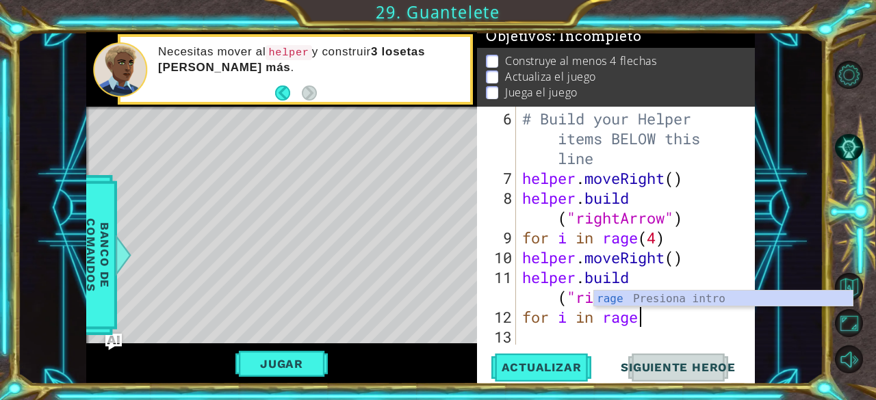
scroll to position [0, 4]
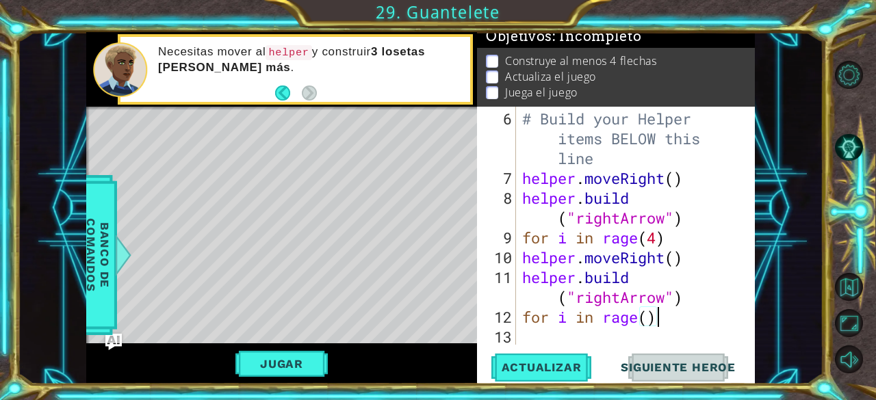
type textarea "for i in rage(5)"
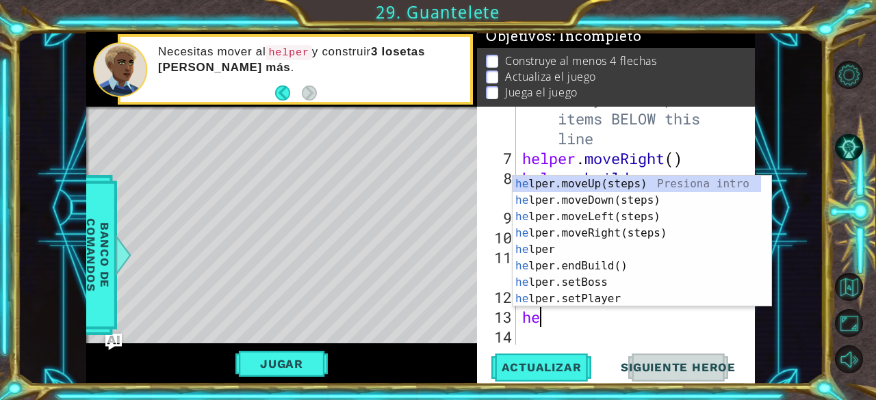
scroll to position [0, 0]
type textarea "helper"
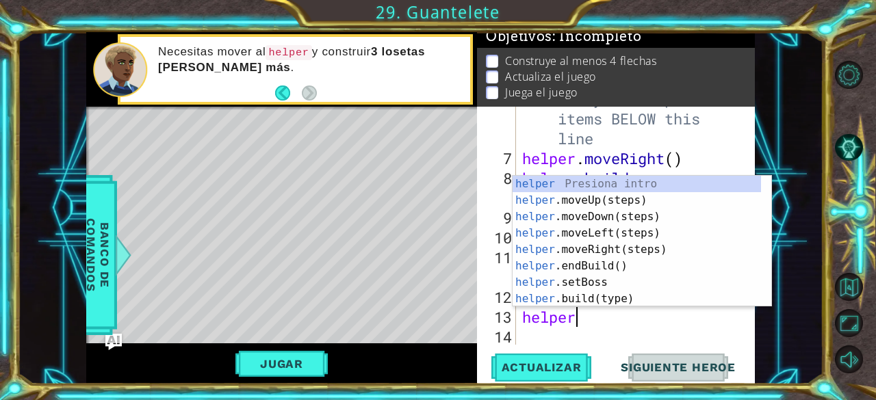
scroll to position [0, 1]
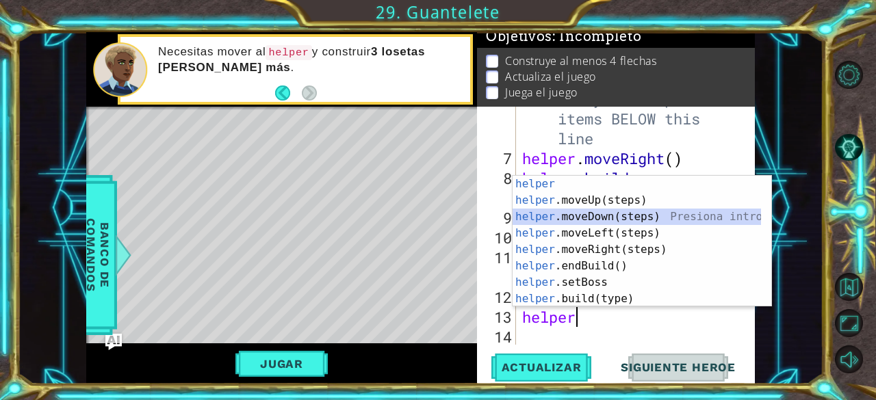
click at [607, 213] on div "helper Presiona intro helper .moveUp(steps) Presiona intro helper .moveDown(ste…" at bounding box center [636, 258] width 249 height 164
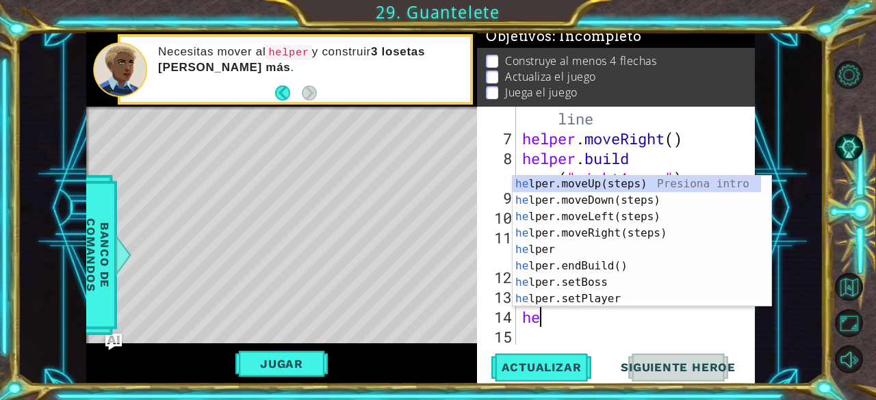
scroll to position [0, 0]
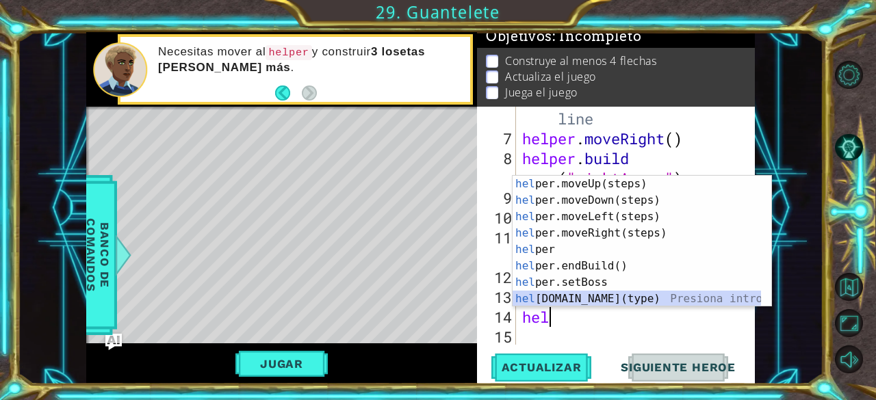
click at [619, 297] on div "hel per.moveUp(steps) Presiona intro hel per.moveDown(steps) Presiona intro hel…" at bounding box center [636, 258] width 249 height 164
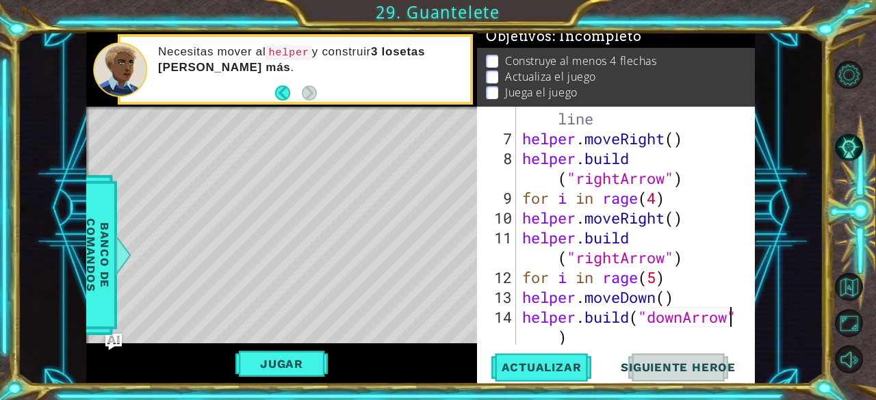
scroll to position [198, 0]
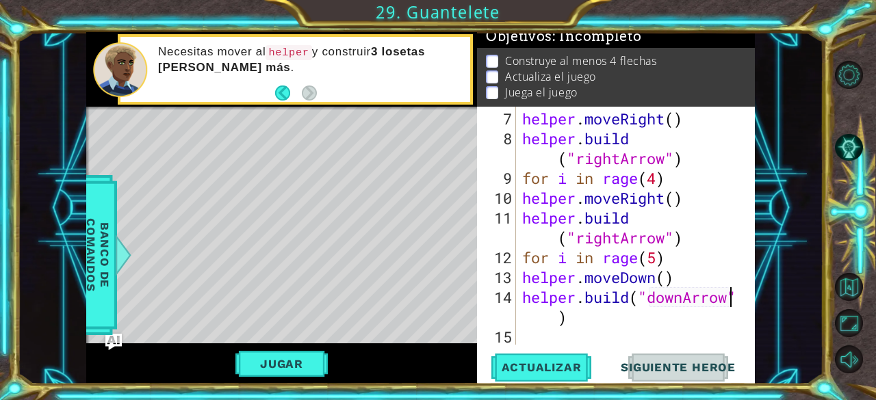
click at [581, 317] on div "helper . moveRight ( ) helper . build ( "rightArrow" ) for i in rage ( 4 ) help…" at bounding box center [633, 248] width 229 height 278
click at [522, 277] on div "helper . moveRight ( ) helper . build ( "rightArrow" ) for i in rage ( 4 ) help…" at bounding box center [633, 248] width 229 height 278
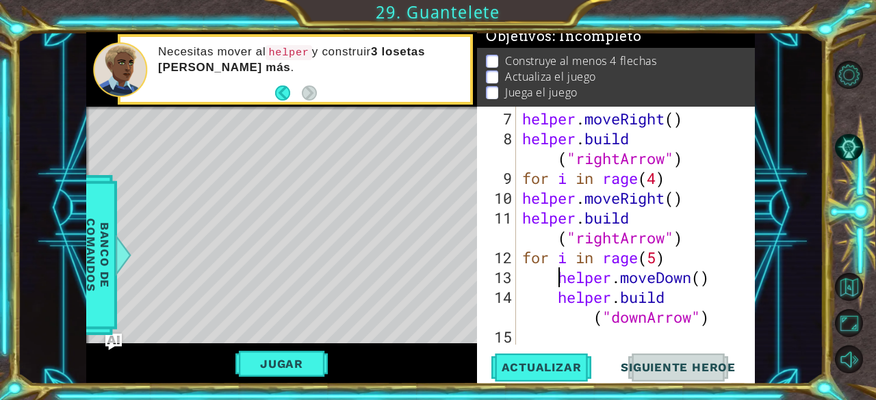
scroll to position [0, 5]
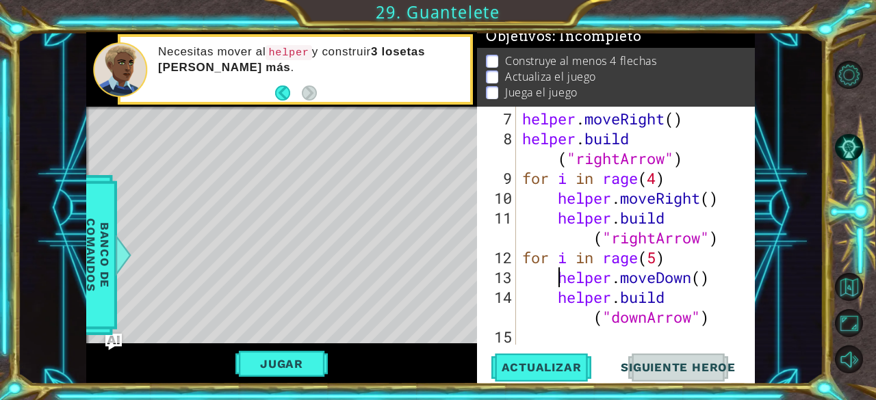
type textarea "[DOMAIN_NAME]("downArrow")"
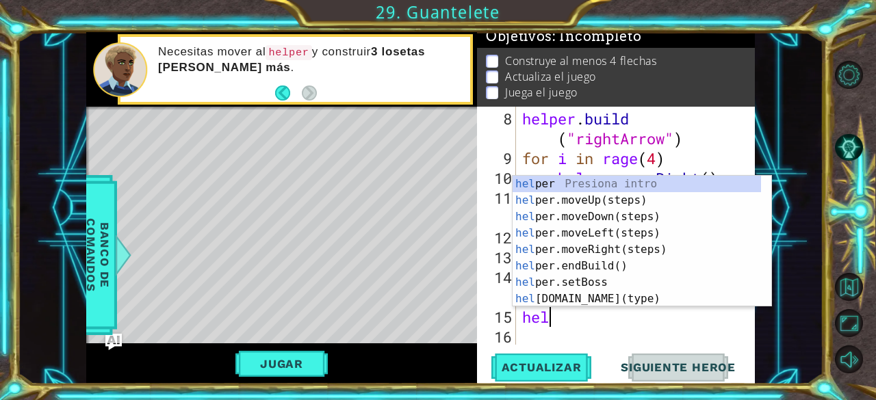
scroll to position [0, 0]
type textarea "helpe"
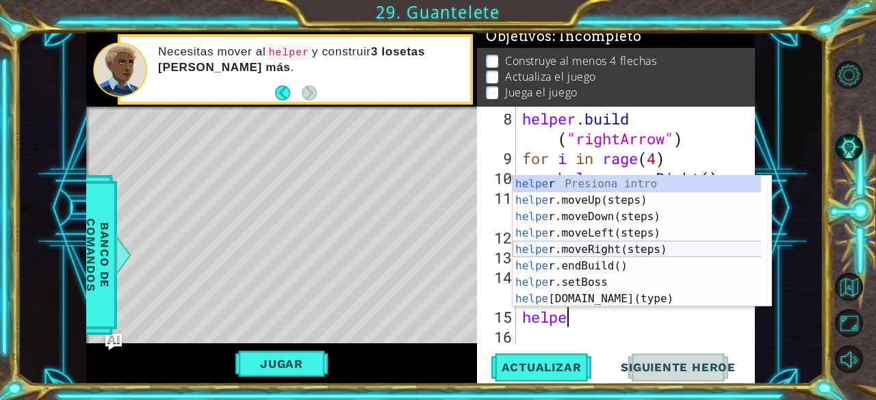
click at [598, 246] on div "helpe r Presiona intro helpe r.moveUp(steps) Presiona intro helpe r.moveDown(st…" at bounding box center [636, 258] width 249 height 164
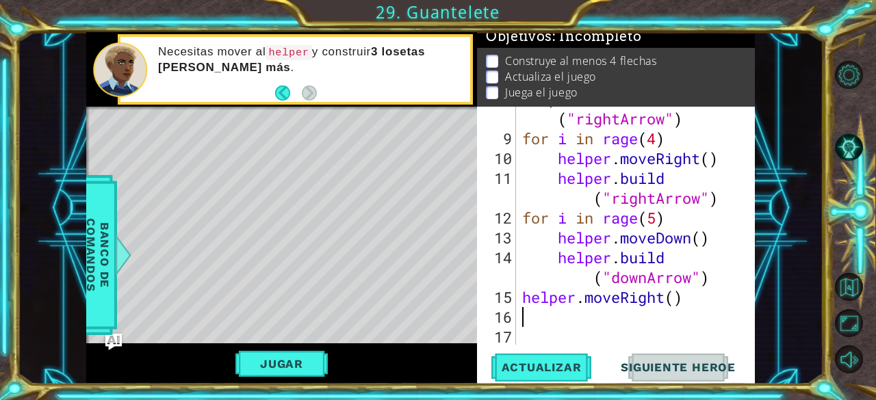
scroll to position [238, 0]
click at [542, 361] on span "Actualizar" at bounding box center [541, 367] width 107 height 14
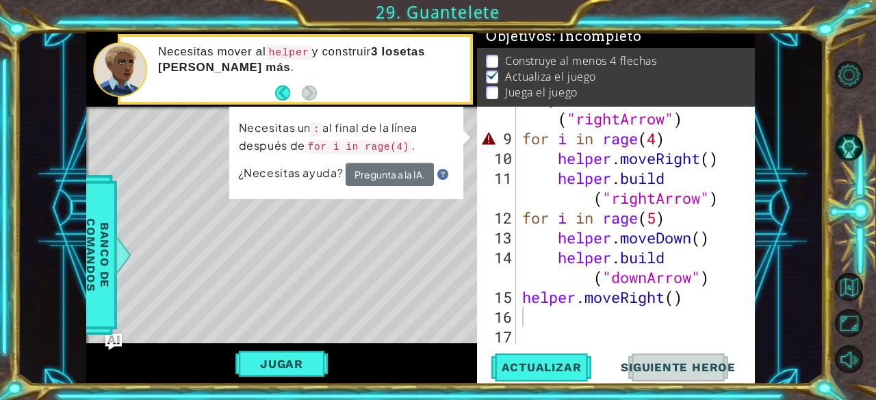
click at [461, 228] on div "Level Map" at bounding box center [402, 308] width 632 height 403
click at [688, 131] on div "helper . build ( "rightArrow" ) for i in rage ( 4 ) helper . moveRight ( ) help…" at bounding box center [633, 238] width 229 height 298
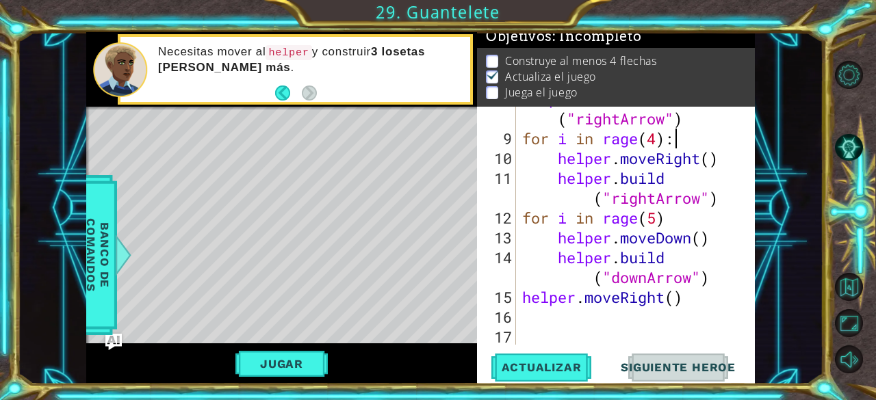
click at [683, 220] on div "helper . build ( "rightArrow" ) for i in rage ( 4 ) : helper . moveRight ( ) he…" at bounding box center [633, 238] width 229 height 298
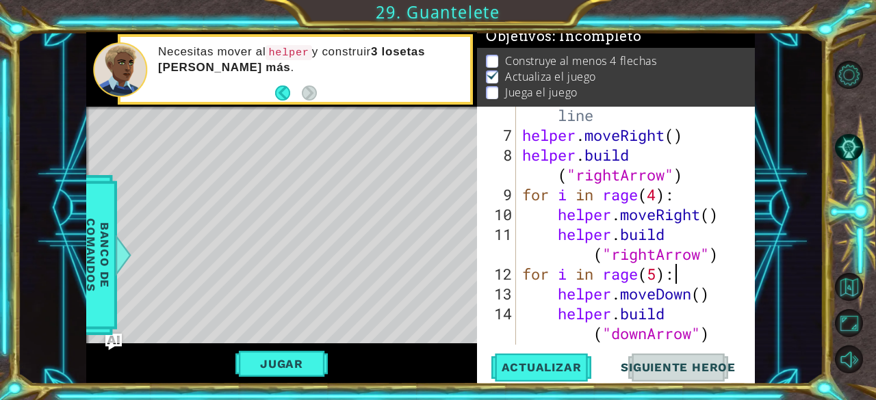
scroll to position [238, 0]
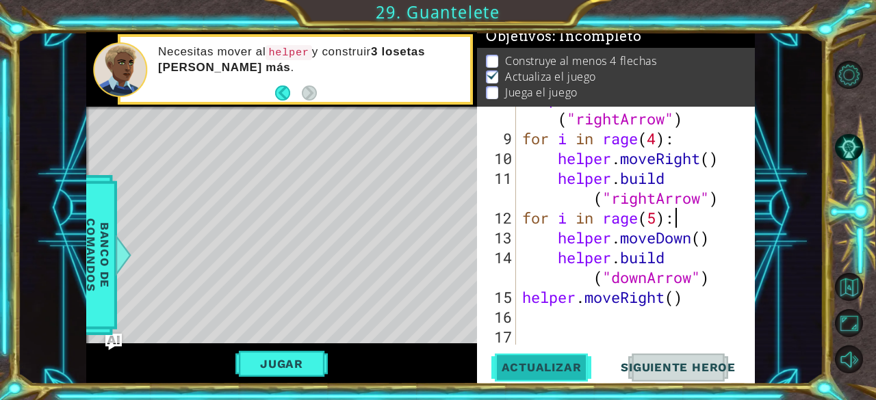
click at [566, 375] on button "Actualizar" at bounding box center [541, 368] width 107 height 28
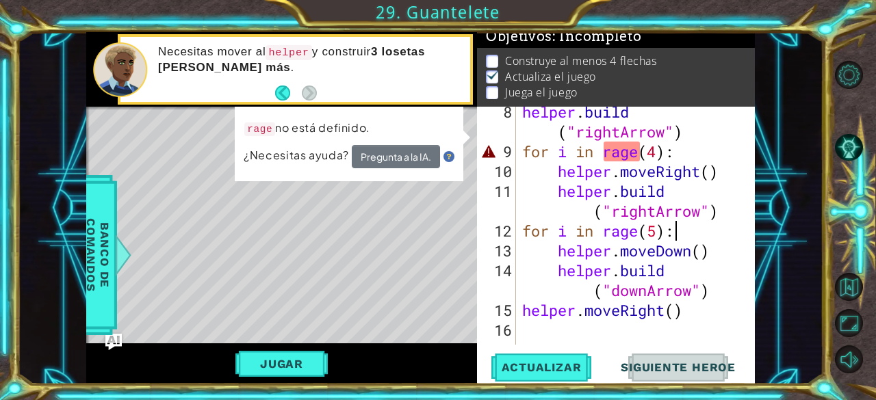
scroll to position [225, 0]
click at [620, 163] on div "helper . build ( "rightArrow" ) for i in rage ( 4 ) : helper . moveRight ( ) he…" at bounding box center [633, 251] width 229 height 298
click at [627, 157] on div "helper . build ( "rightArrow" ) for i in rage ( 4 ) : helper . moveRight ( ) he…" at bounding box center [633, 251] width 229 height 298
click at [390, 154] on button "Pregunta a la IA." at bounding box center [395, 157] width 88 height 24
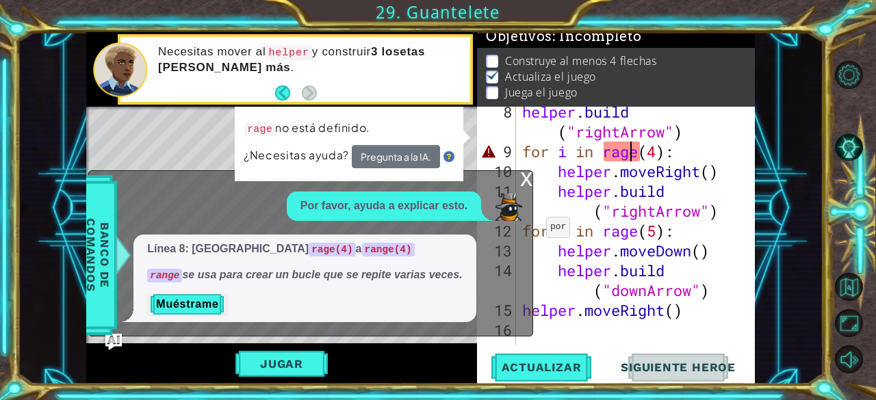
click at [527, 185] on div "x" at bounding box center [526, 178] width 12 height 14
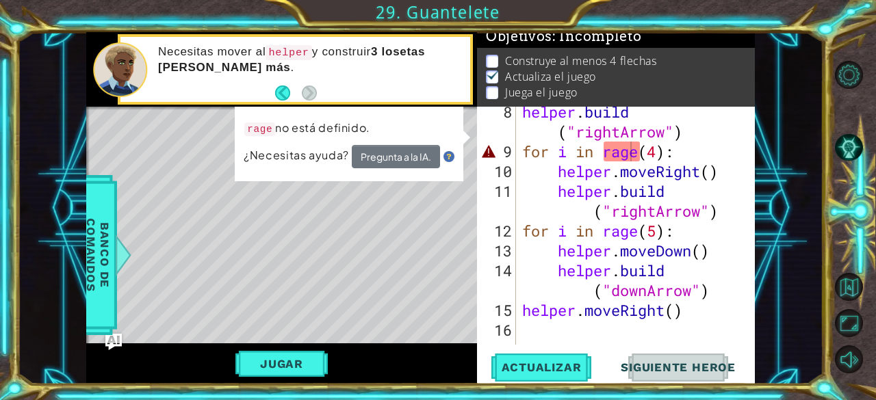
click at [360, 197] on div "Level Map" at bounding box center [402, 308] width 632 height 403
click at [624, 157] on div "helper . build ( "rightArrow" ) for i in rage ( 4 ) : helper . moveRight ( ) he…" at bounding box center [633, 251] width 229 height 298
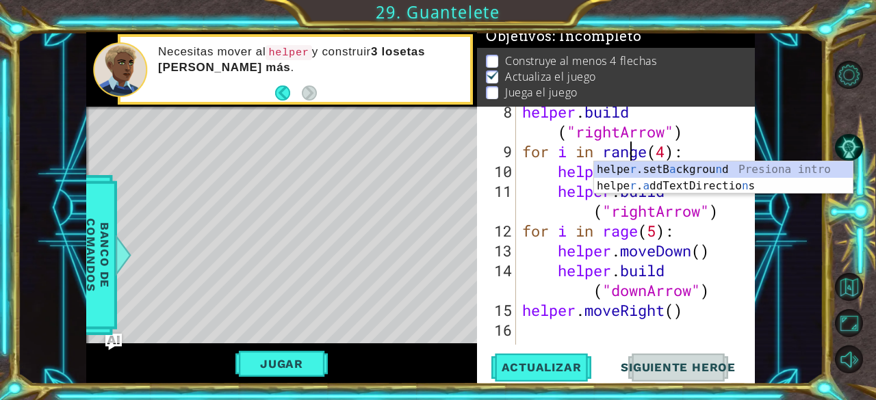
scroll to position [0, 5]
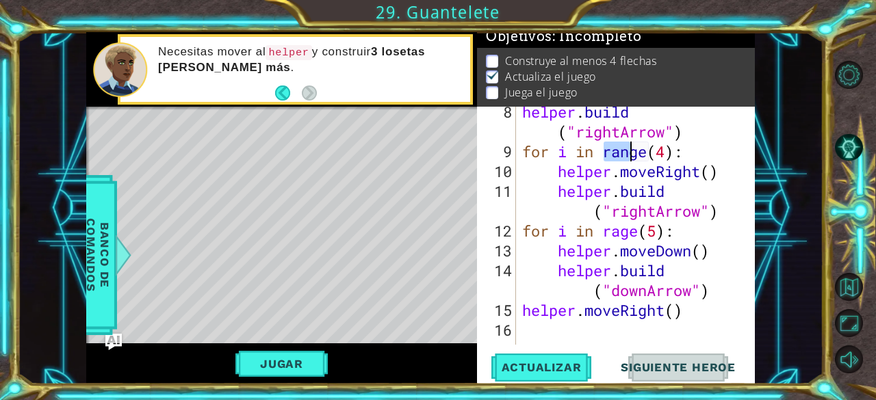
click at [689, 157] on div "helper . build ( "rightArrow" ) for i in range ( 4 ) : helper . moveRight ( ) h…" at bounding box center [633, 251] width 229 height 298
click at [621, 239] on div "helper . build ( "rightArrow" ) for i in range ( 4 ) : helper . moveRight ( ) h…" at bounding box center [633, 251] width 229 height 298
click at [529, 207] on div "helper . build ( "rightArrow" ) for i in range ( 4 ) : helper . moveRight ( ) h…" at bounding box center [633, 251] width 229 height 298
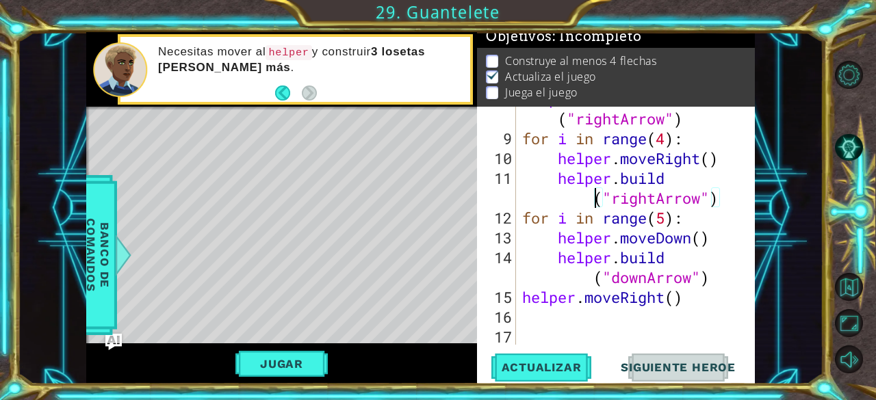
scroll to position [238, 0]
type textarea "[DOMAIN_NAME]("rightArrow")"
click at [529, 373] on span "Actualizar" at bounding box center [541, 367] width 107 height 14
click at [287, 366] on button "Jugar" at bounding box center [281, 364] width 92 height 26
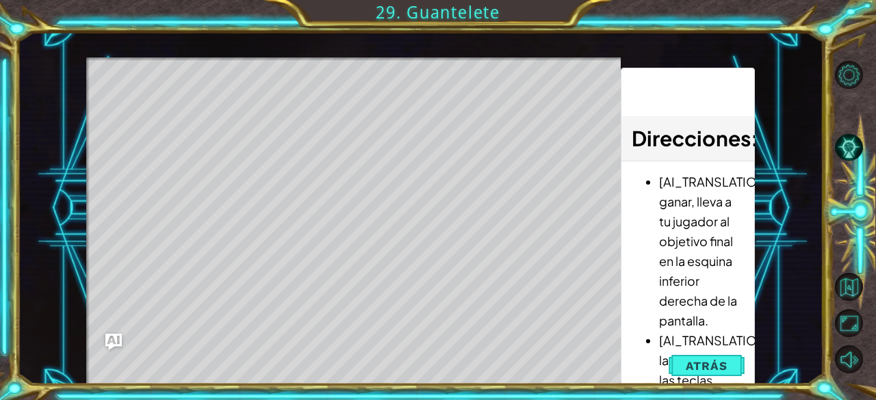
drag, startPoint x: 163, startPoint y: 111, endPoint x: 301, endPoint y: 101, distance: 138.6
click at [301, 101] on div "Level Map" at bounding box center [402, 258] width 632 height 403
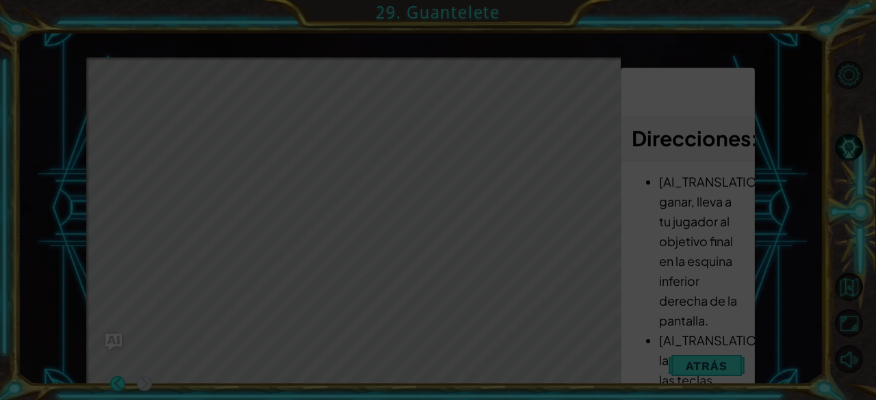
click at [648, 342] on icon at bounding box center [438, 200] width 876 height 400
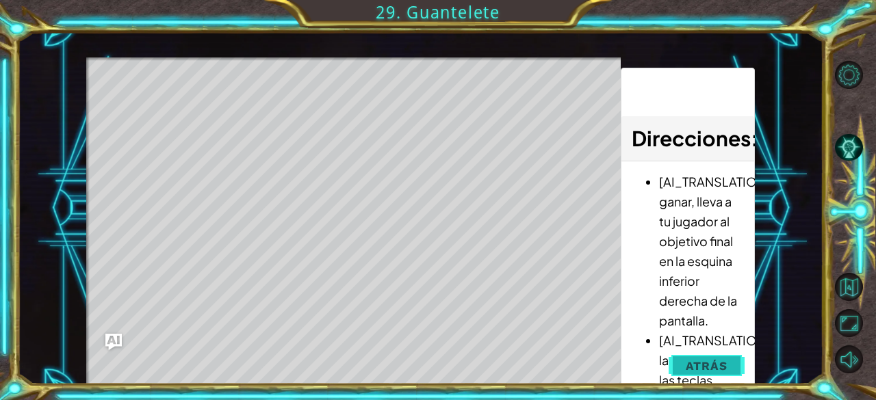
click at [700, 374] on button "Atrás" at bounding box center [706, 365] width 76 height 27
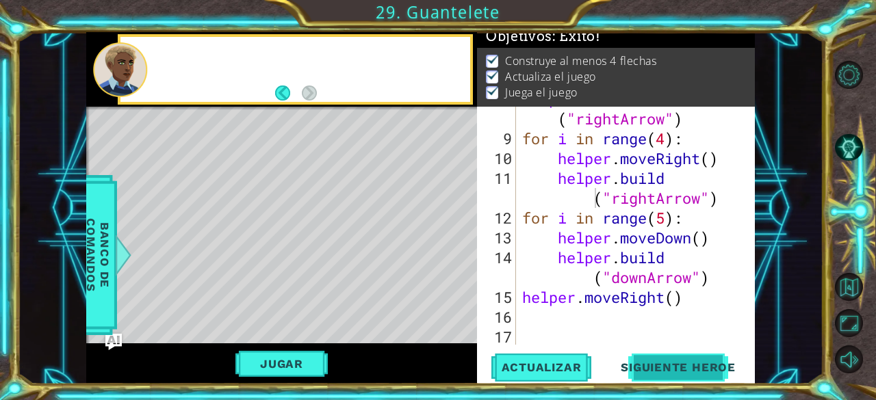
click at [677, 358] on button "Siguiente Heroe" at bounding box center [678, 368] width 142 height 28
